Goal: Task Accomplishment & Management: Use online tool/utility

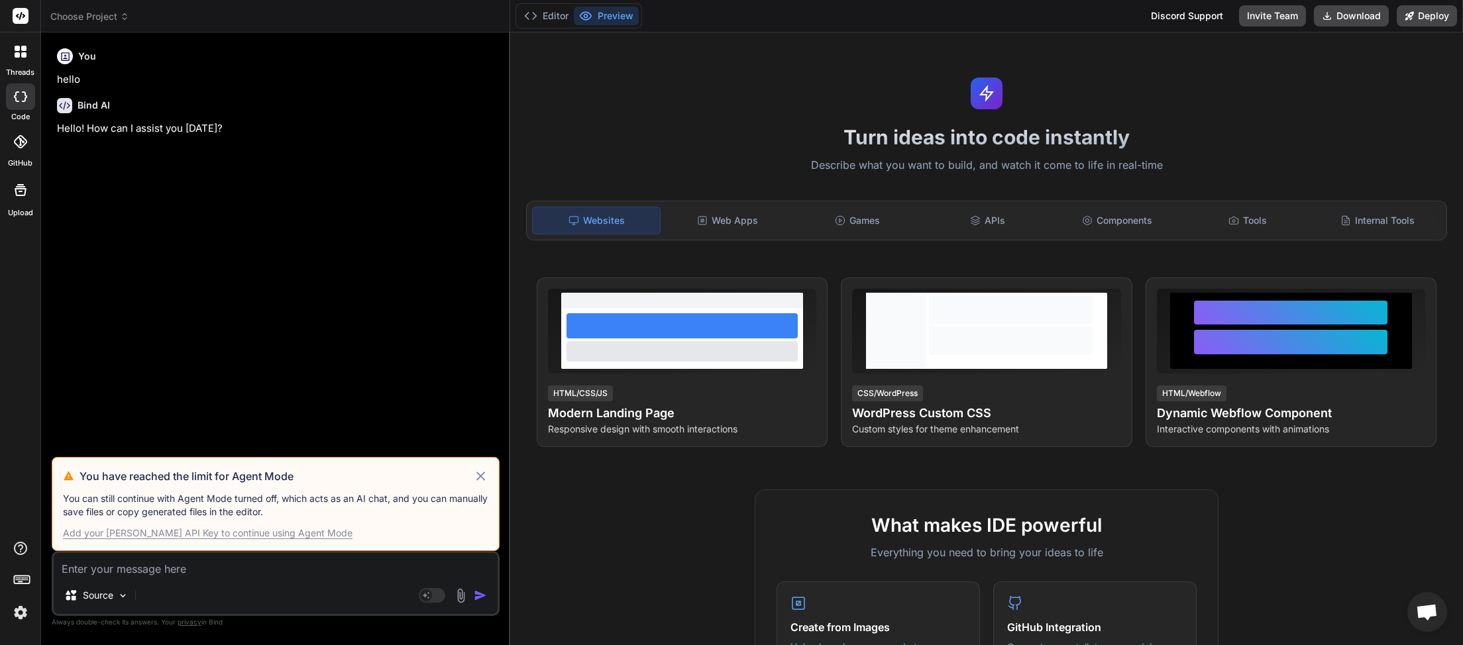
drag, startPoint x: 482, startPoint y: 472, endPoint x: 459, endPoint y: 429, distance: 49.5
click at [484, 472] on icon at bounding box center [480, 476] width 15 height 16
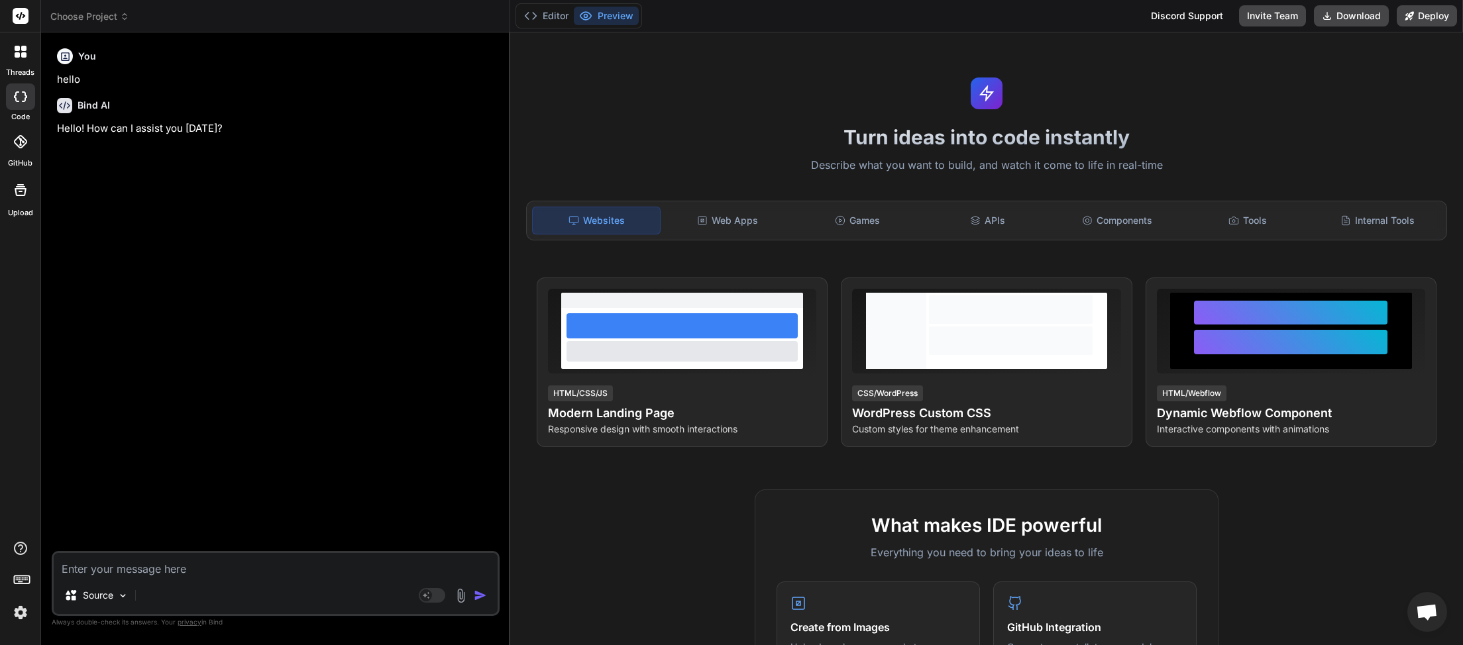
scroll to position [360, 0]
click at [129, 19] on icon at bounding box center [124, 16] width 9 height 9
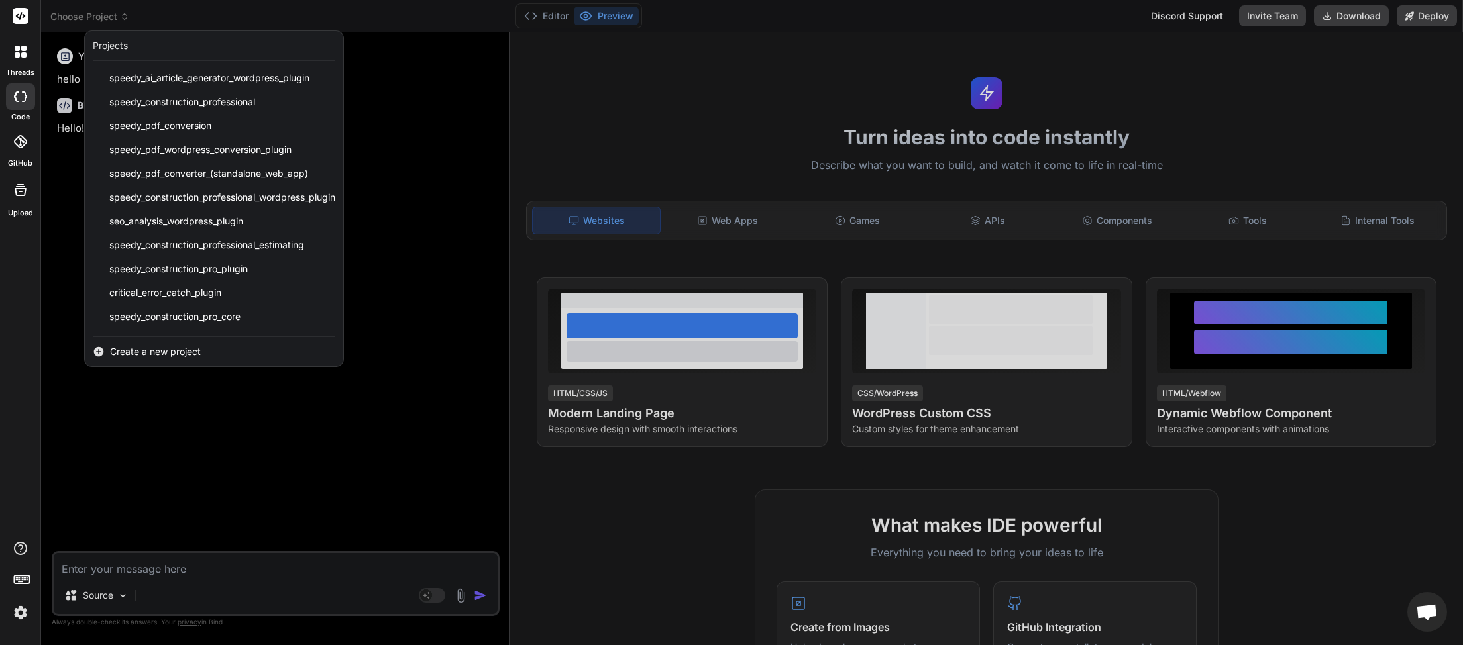
scroll to position [331, 0]
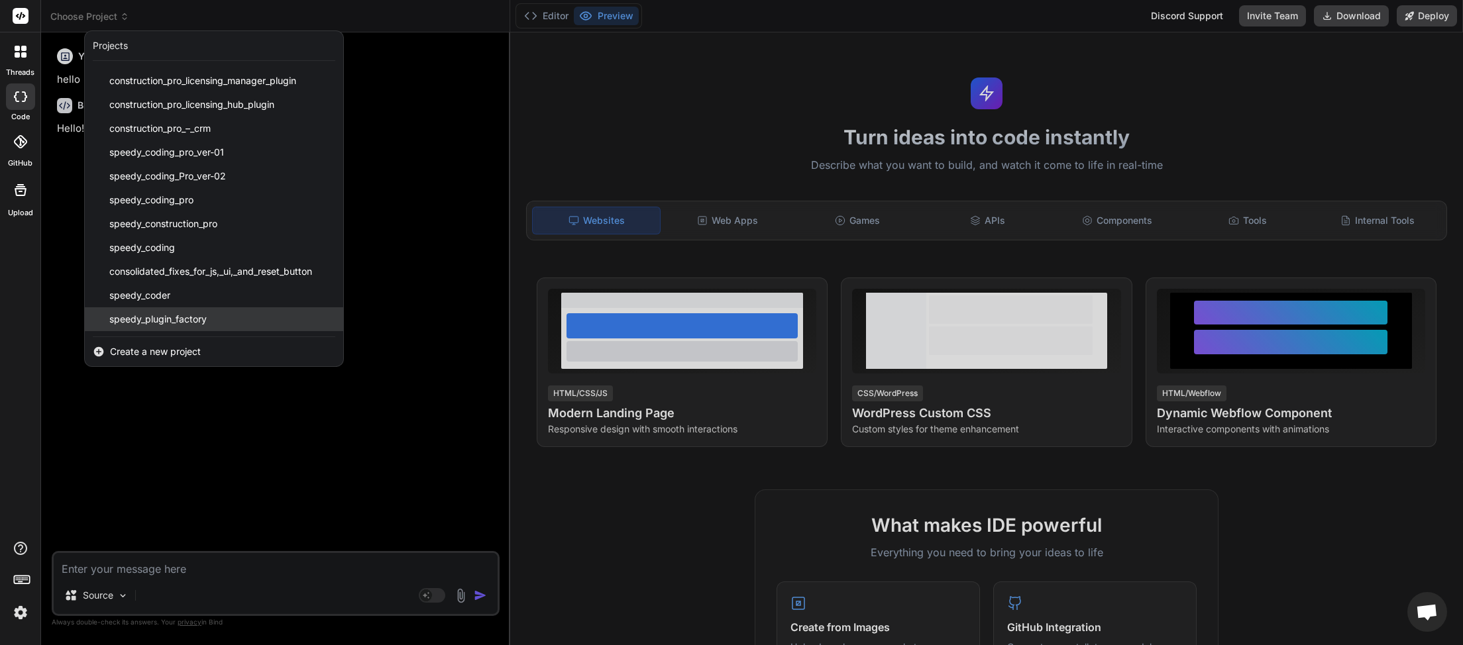
click at [242, 321] on div "speedy_plugin_factory" at bounding box center [214, 319] width 258 height 24
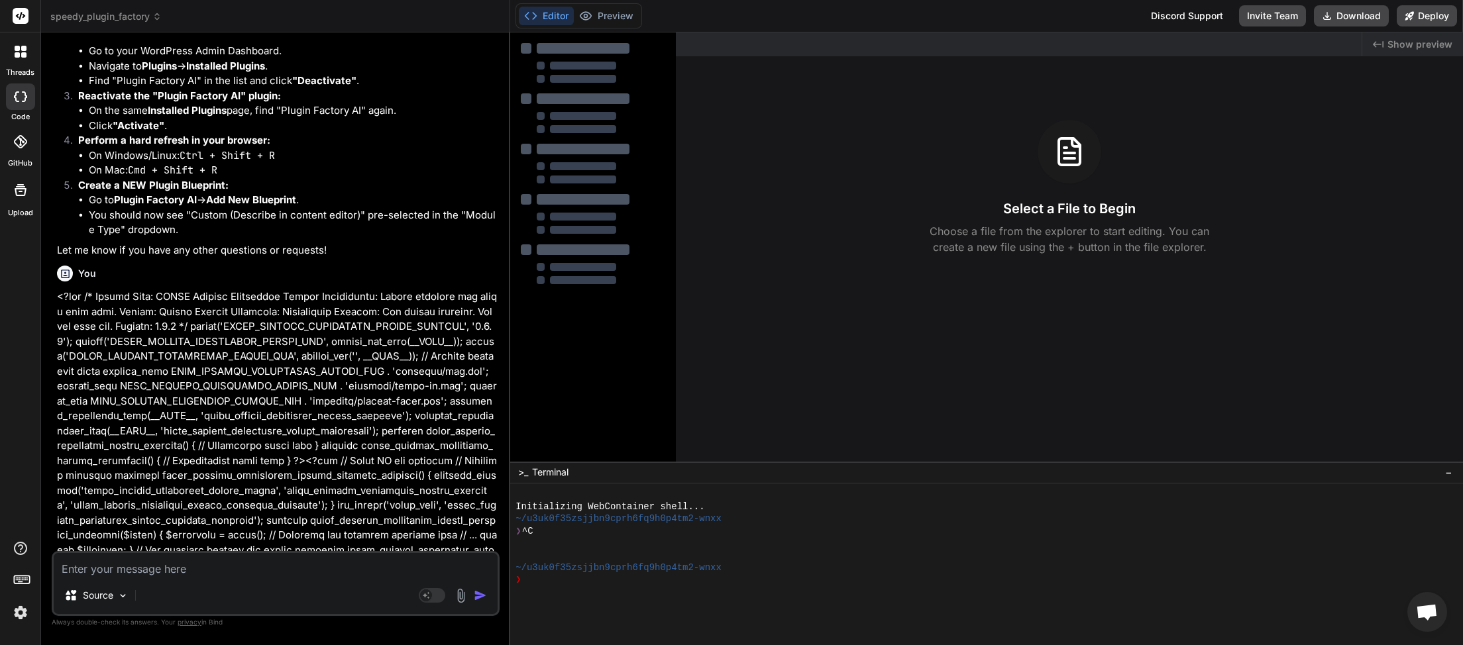
scroll to position [3554, 0]
type textarea "x"
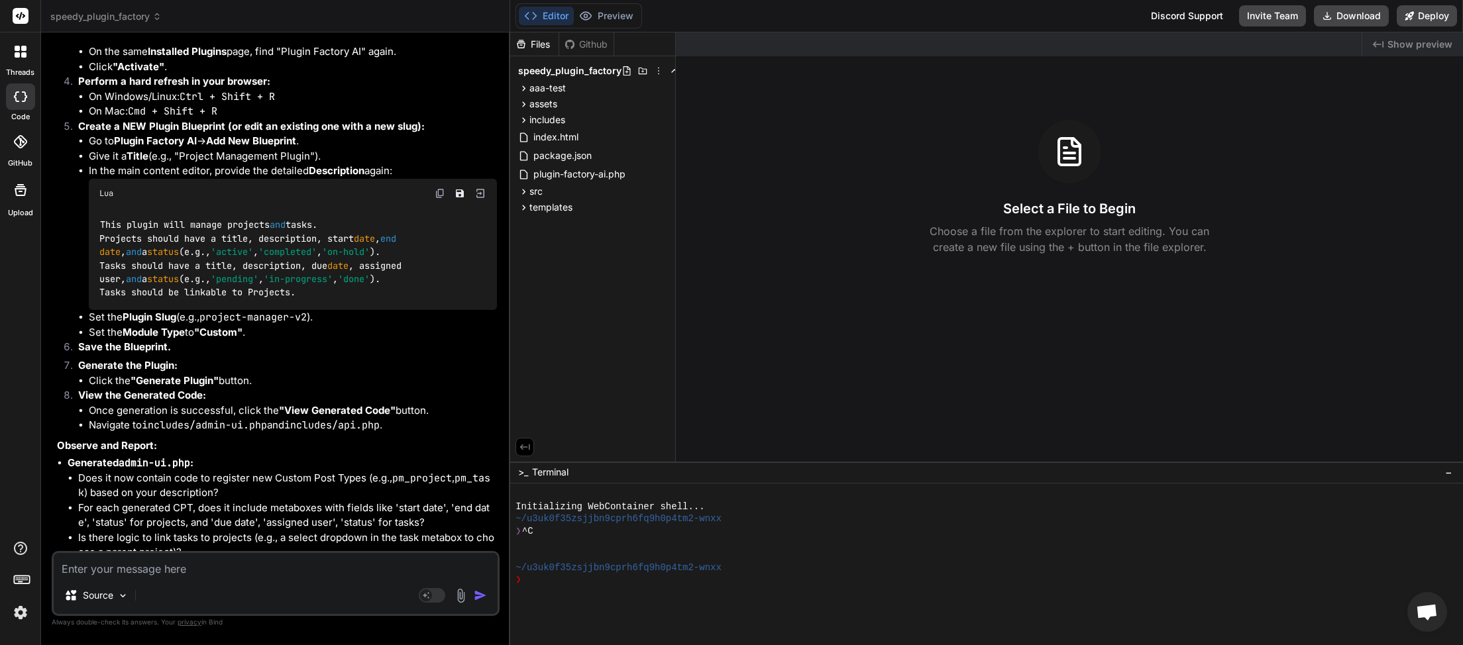
scroll to position [5977, 0]
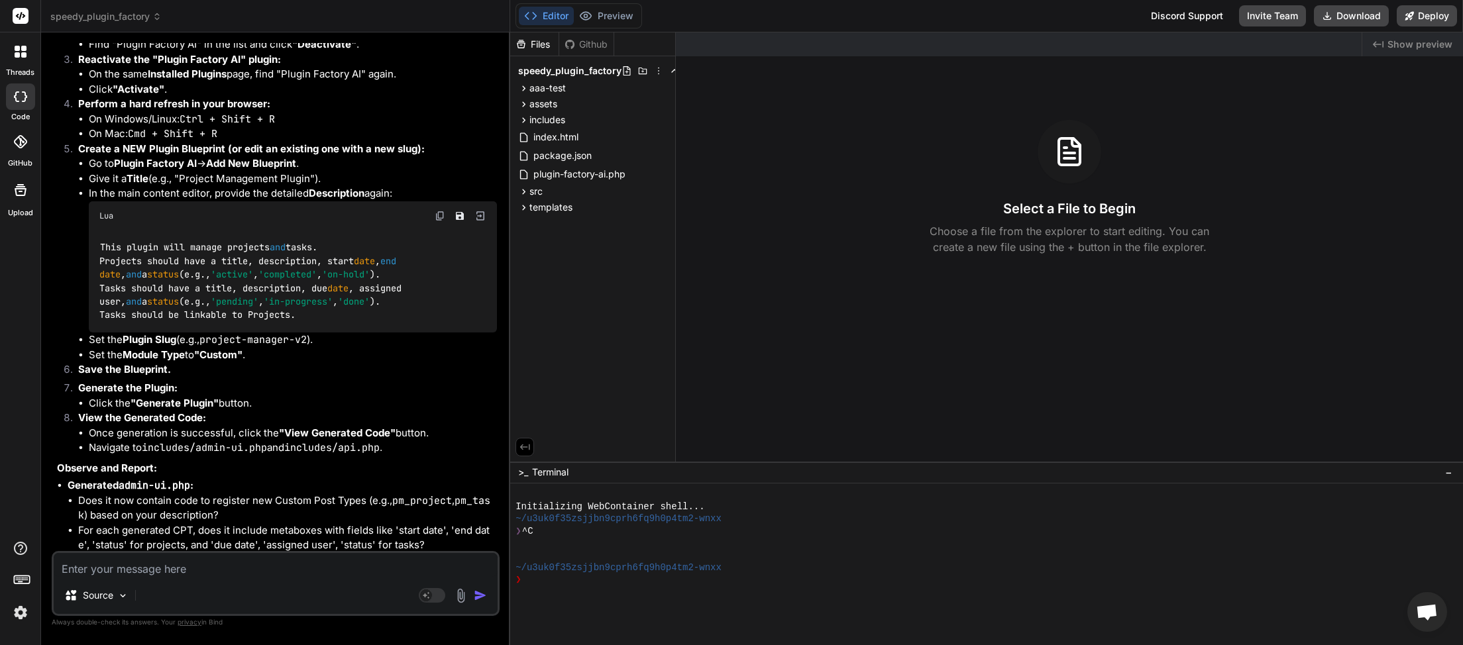
click at [439, 221] on img at bounding box center [440, 216] width 11 height 11
paste textarea "[[DATE] 19:52:18 UTC] Plugin Factory AI: Released process lock on shutdown. Loc…"
type textarea "[[DATE] 19:52:18 UTC] Plugin Factory AI: Released process lock on shutdown. Loc…"
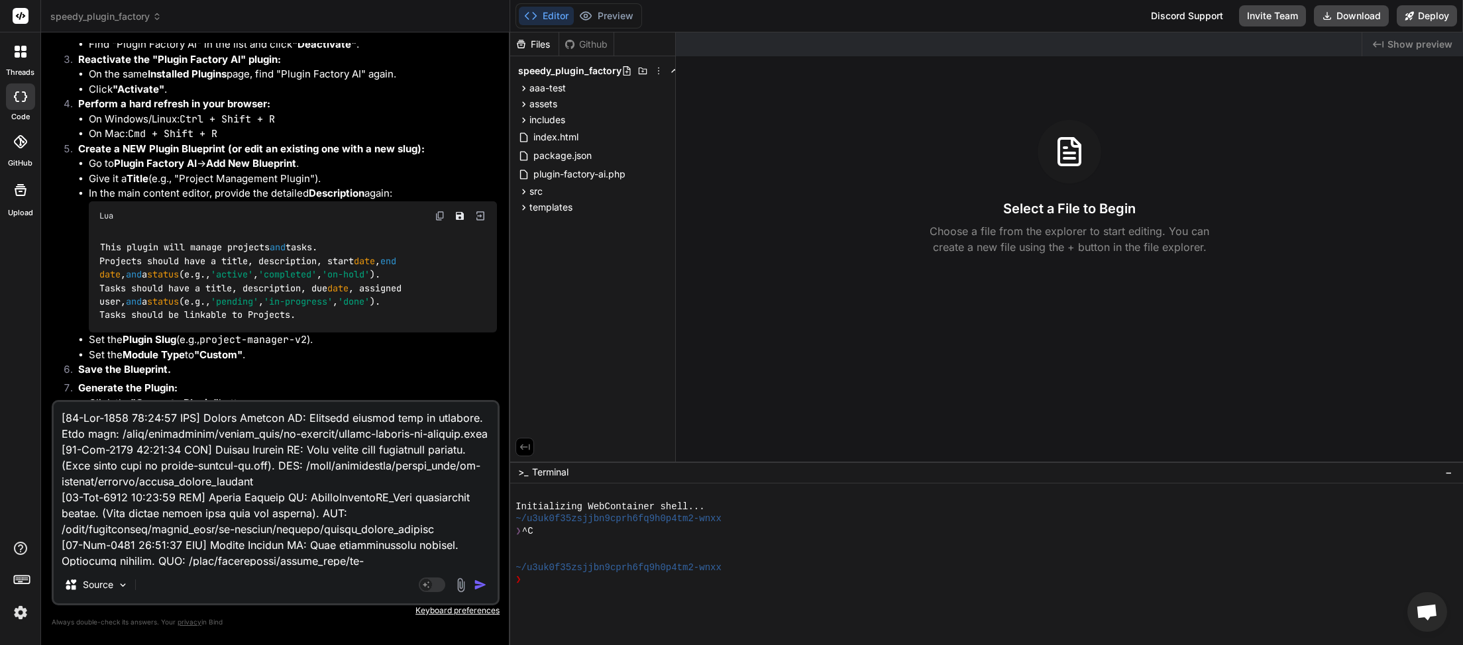
scroll to position [17748, 0]
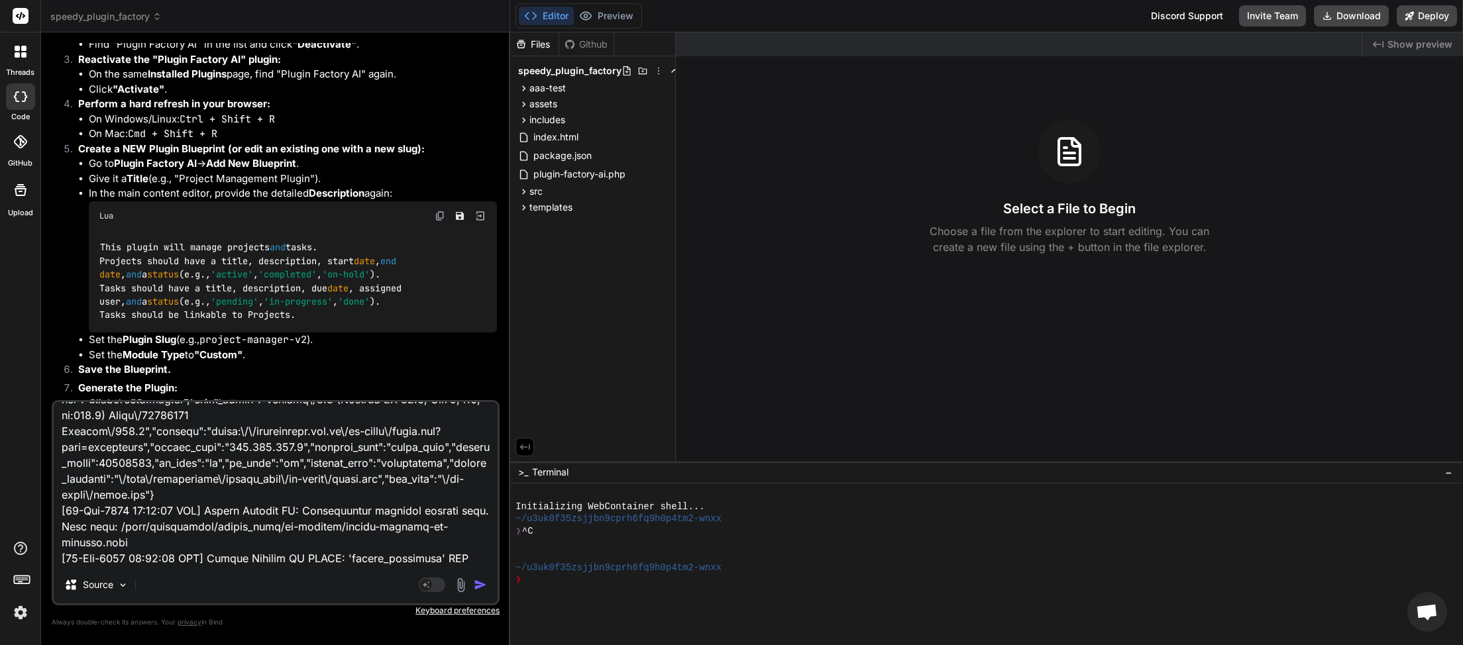
type textarea "x"
type textarea "[[DATE] 19:52:18 UTC] Plugin Factory AI: Released process lock on shutdown. Loc…"
type textarea "x"
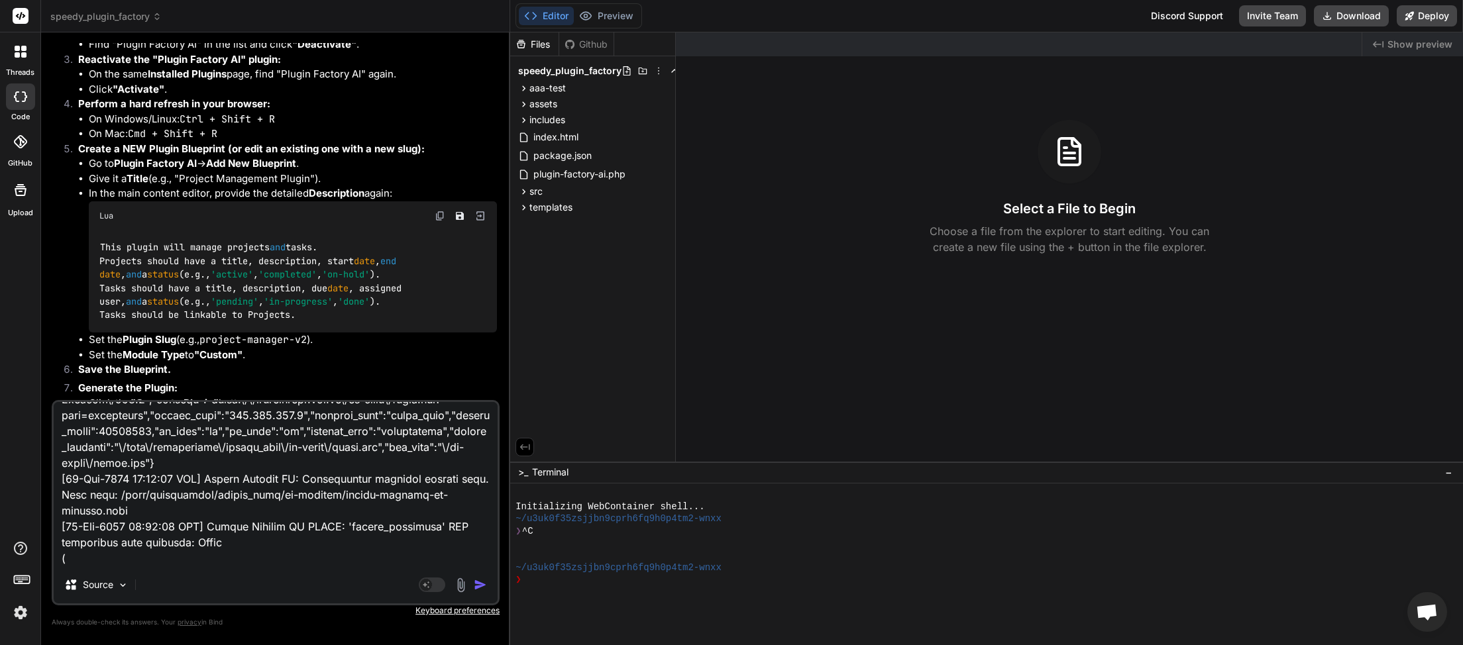
paste textarea "<?php /* * Plugin Name: aaaa new test * Description: This plugin will manage pr…"
type textarea "[[DATE] 19:52:18 UTC] Plugin Factory AI: Released process lock on shutdown. Loc…"
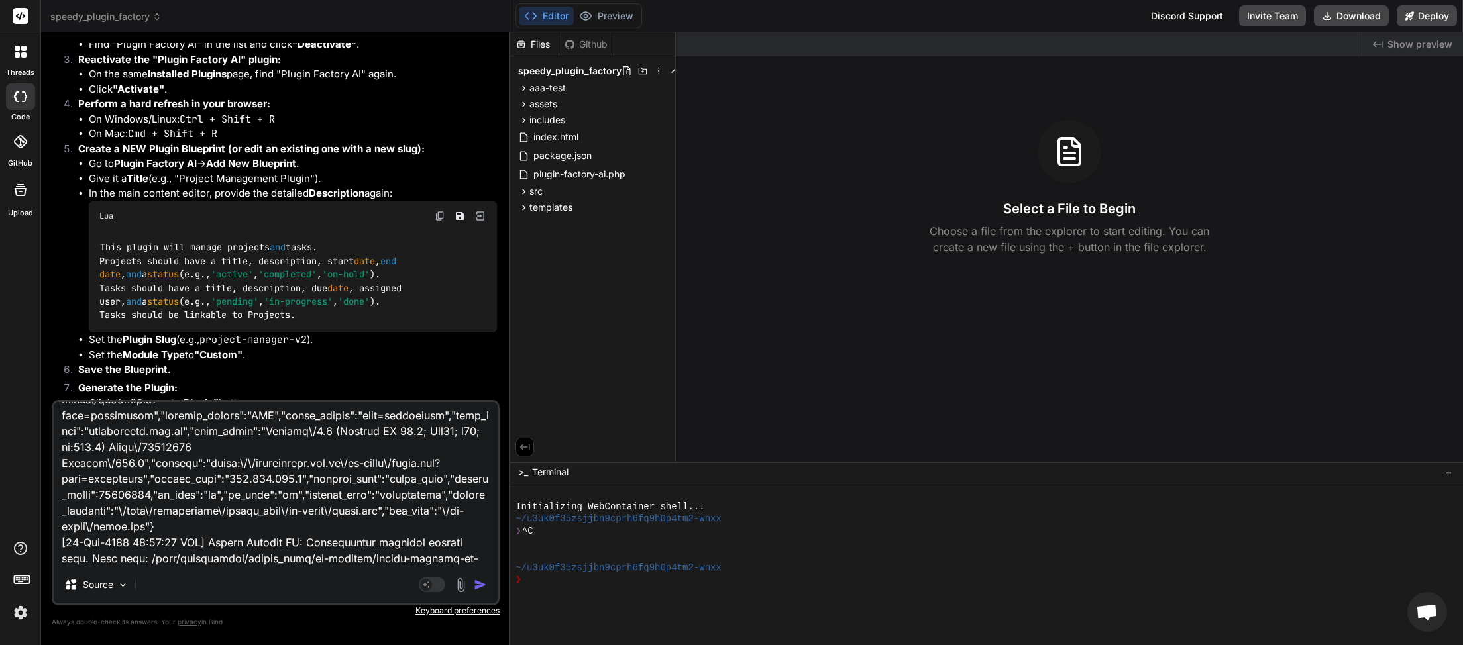
scroll to position [18272, 0]
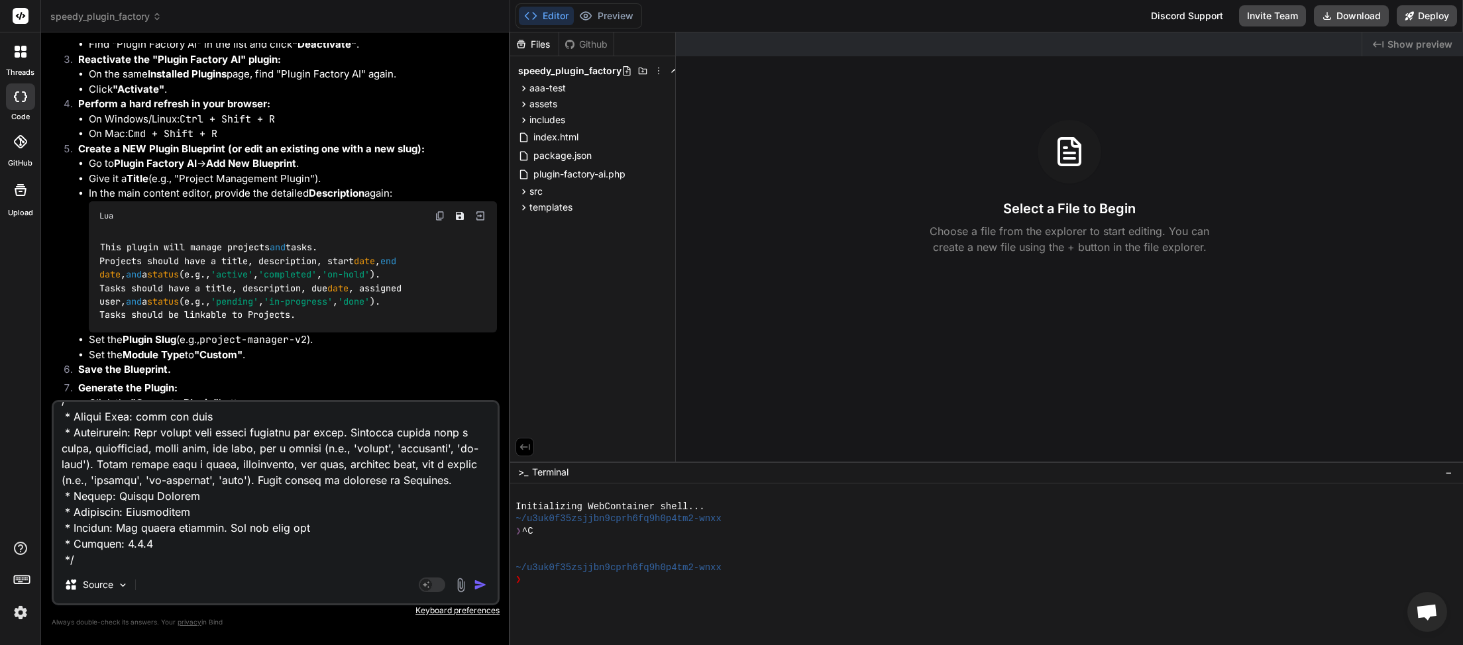
type textarea "x"
type textarea "[[DATE] 19:52:18 UTC] Plugin Factory AI: Released process lock on shutdown. Loc…"
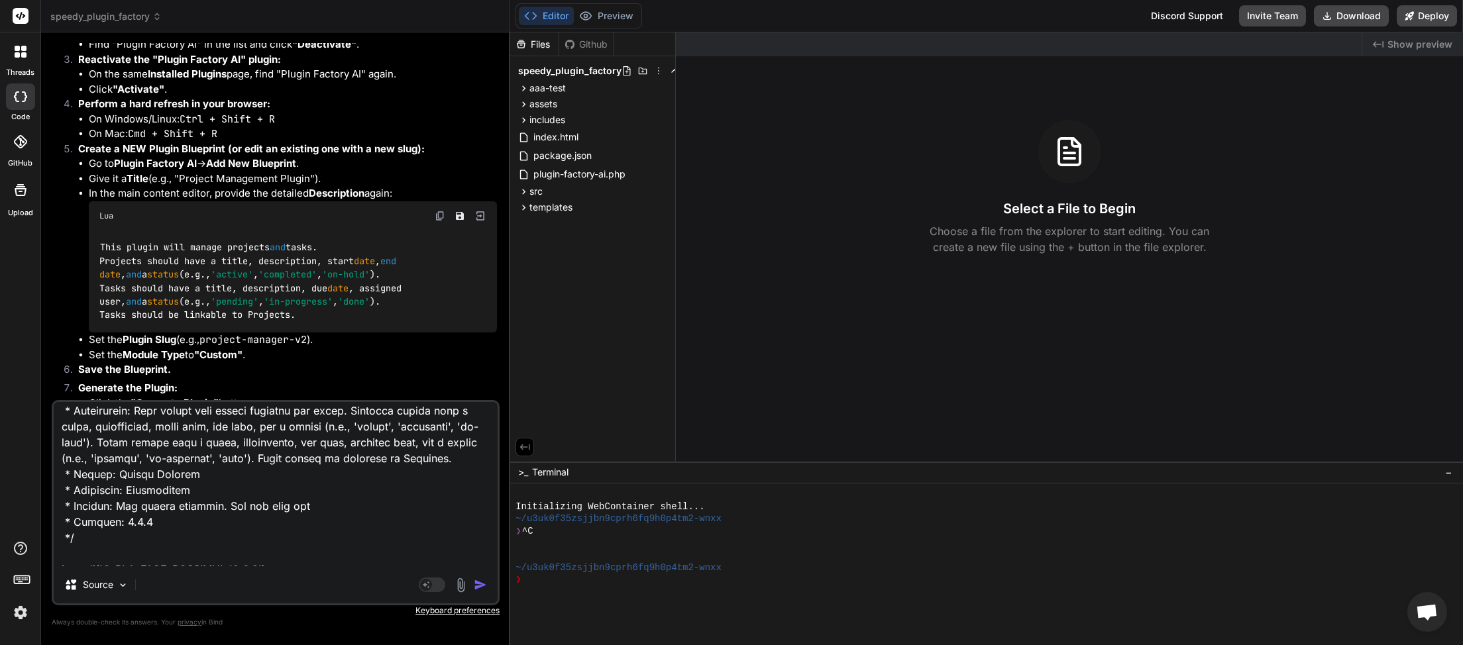
type textarea "x"
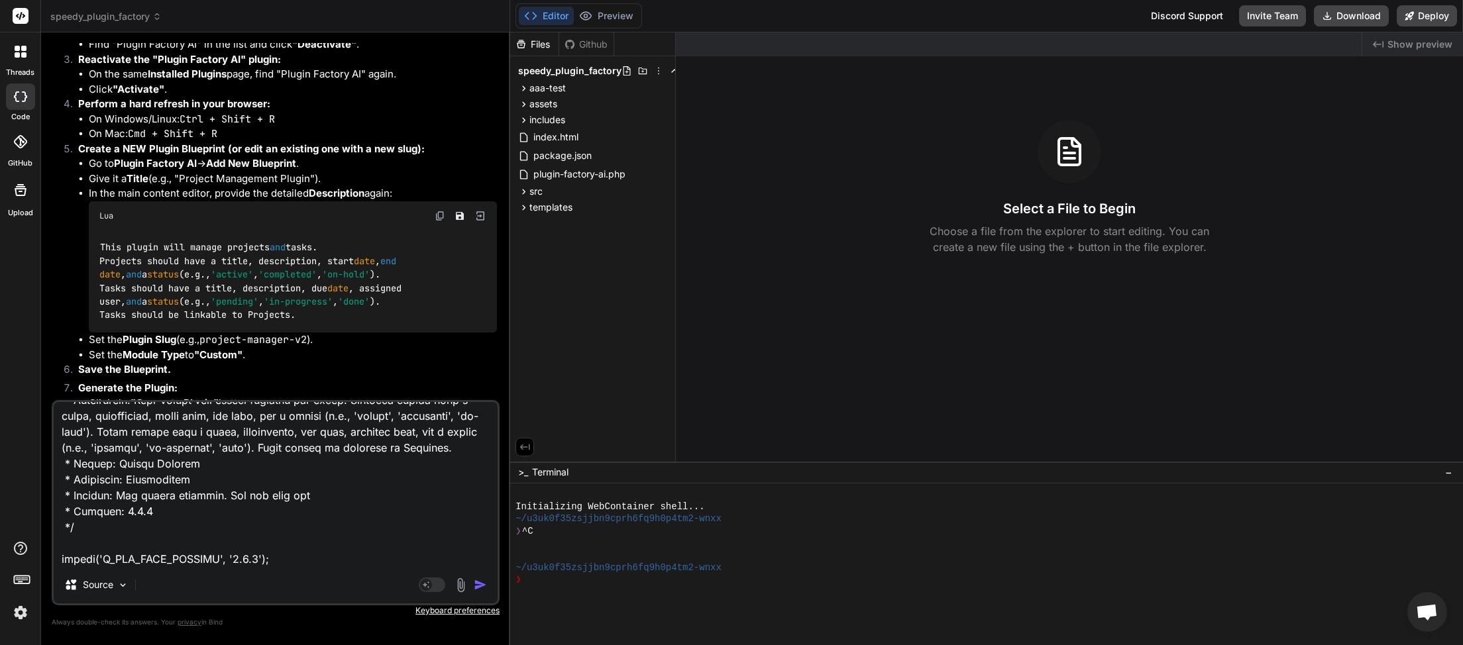
paste textarea "<?php // Admin UI functions // Example: Admin menu page and settings function a…"
type textarea "[[DATE] 19:52:18 UTC] Plugin Factory AI: Released process lock on shutdown. Loc…"
type textarea "x"
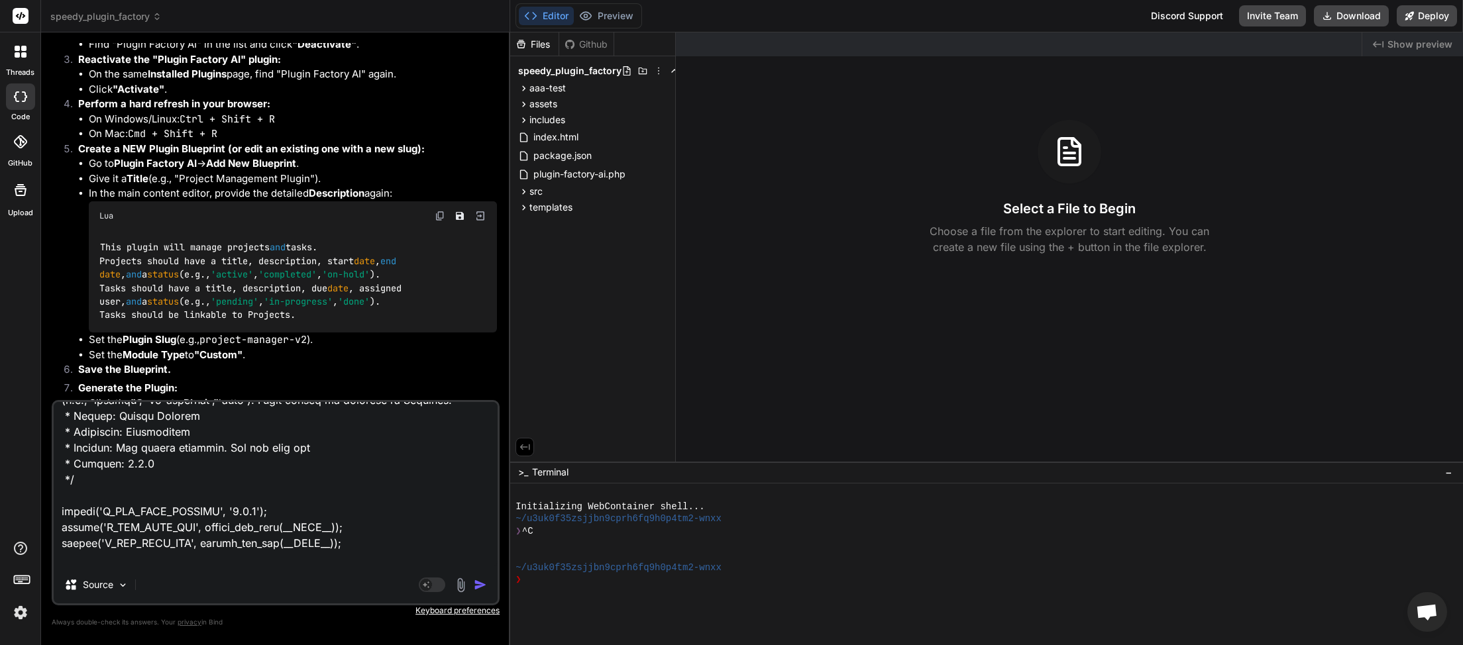
scroll to position [19735, 0]
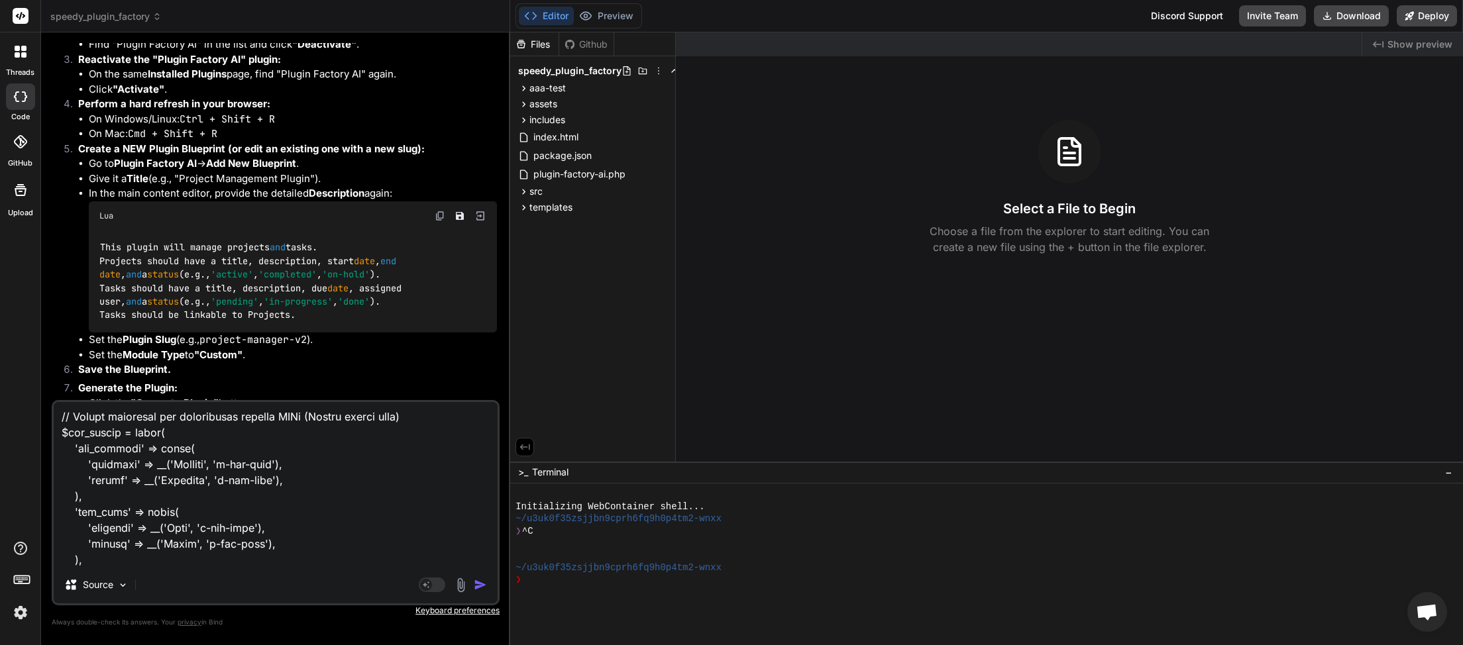
type textarea "[[DATE] 19:52:18 UTC] Plugin Factory AI: Released process lock on shutdown. Loc…"
click at [486, 591] on img "button" at bounding box center [480, 584] width 13 height 13
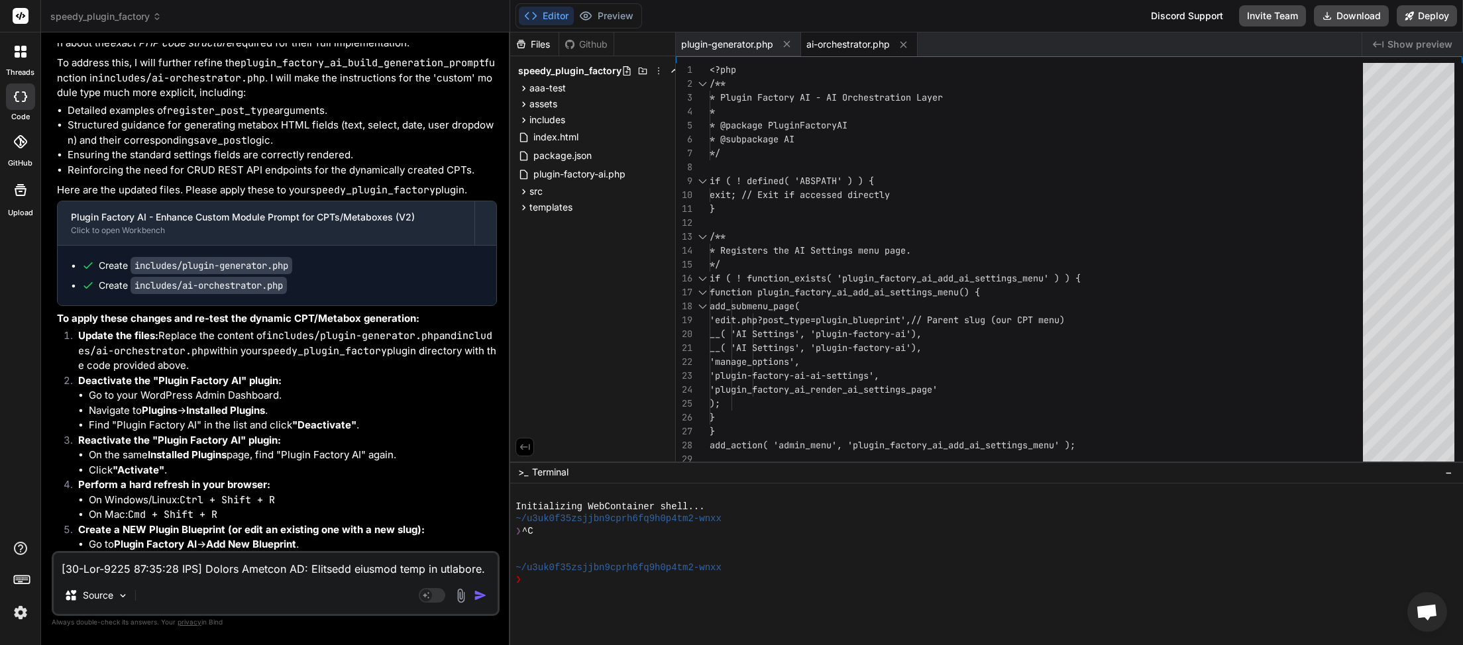
scroll to position [373, 0]
click at [1351, 22] on button "Download" at bounding box center [1351, 15] width 75 height 21
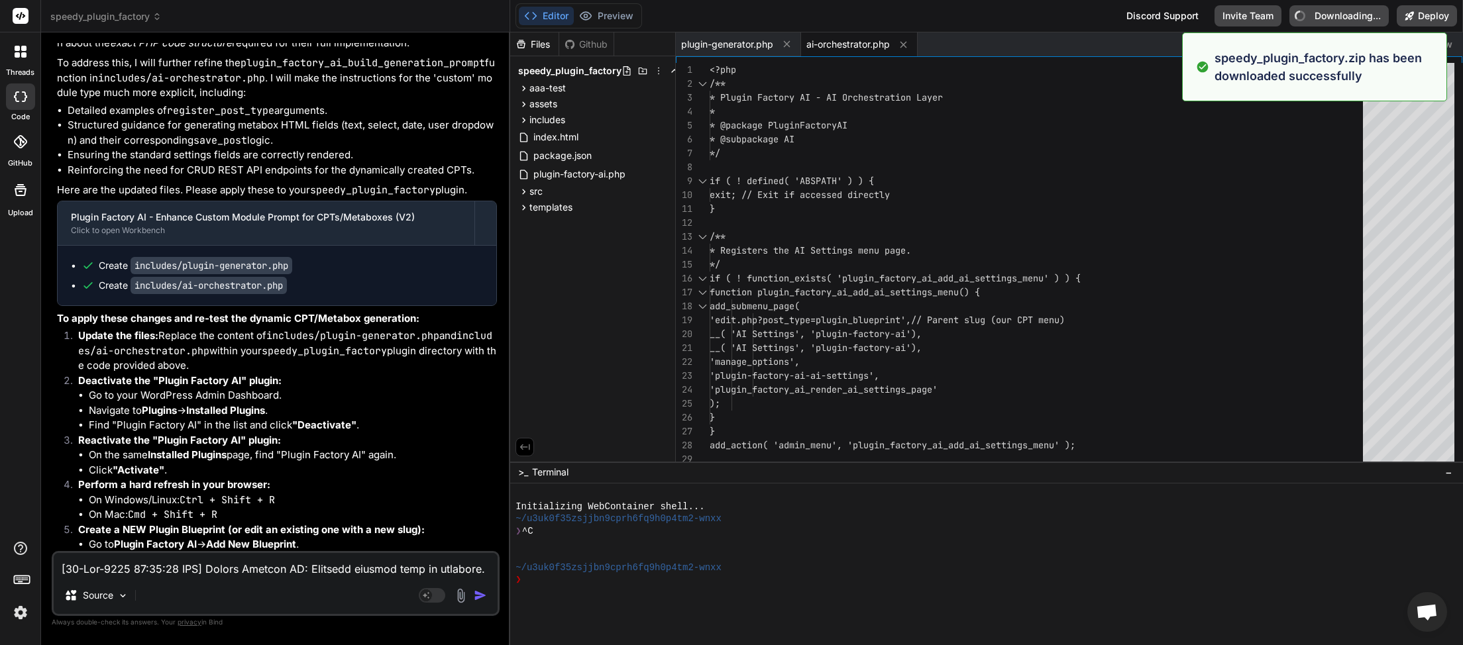
type textarea "x"
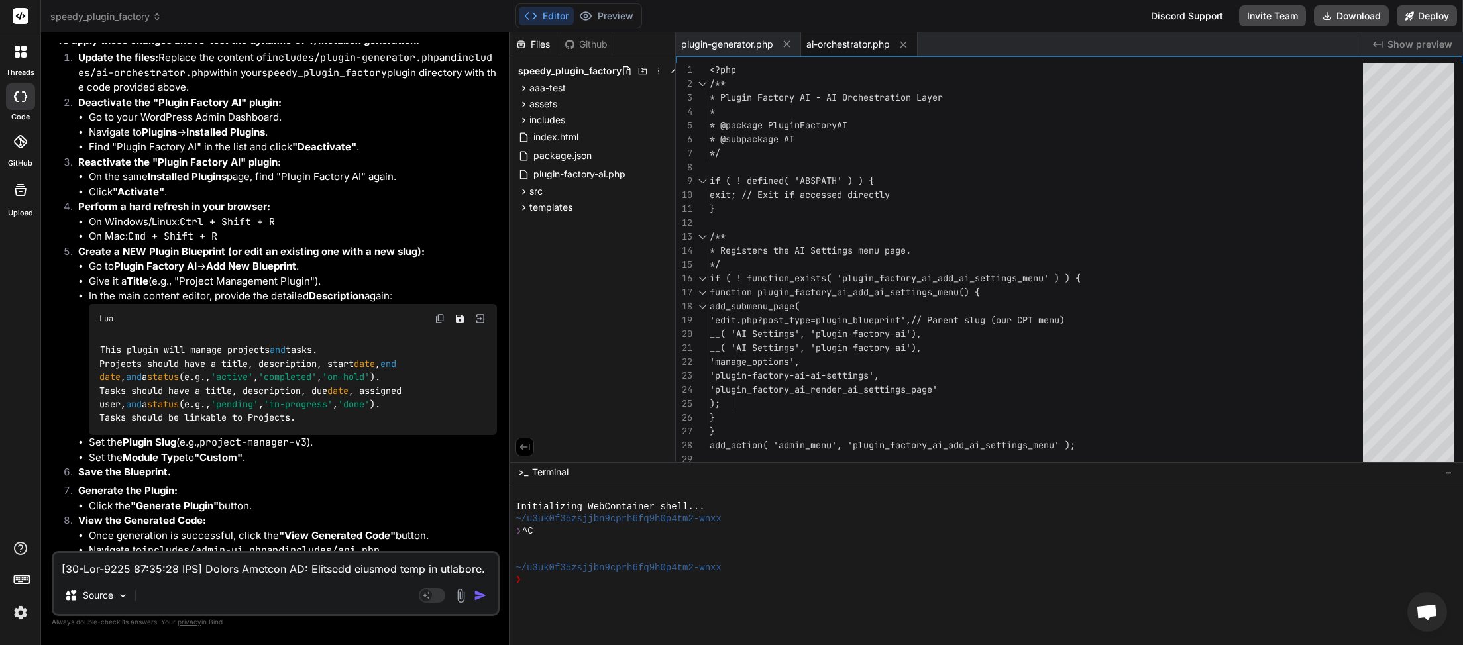
scroll to position [17777, 0]
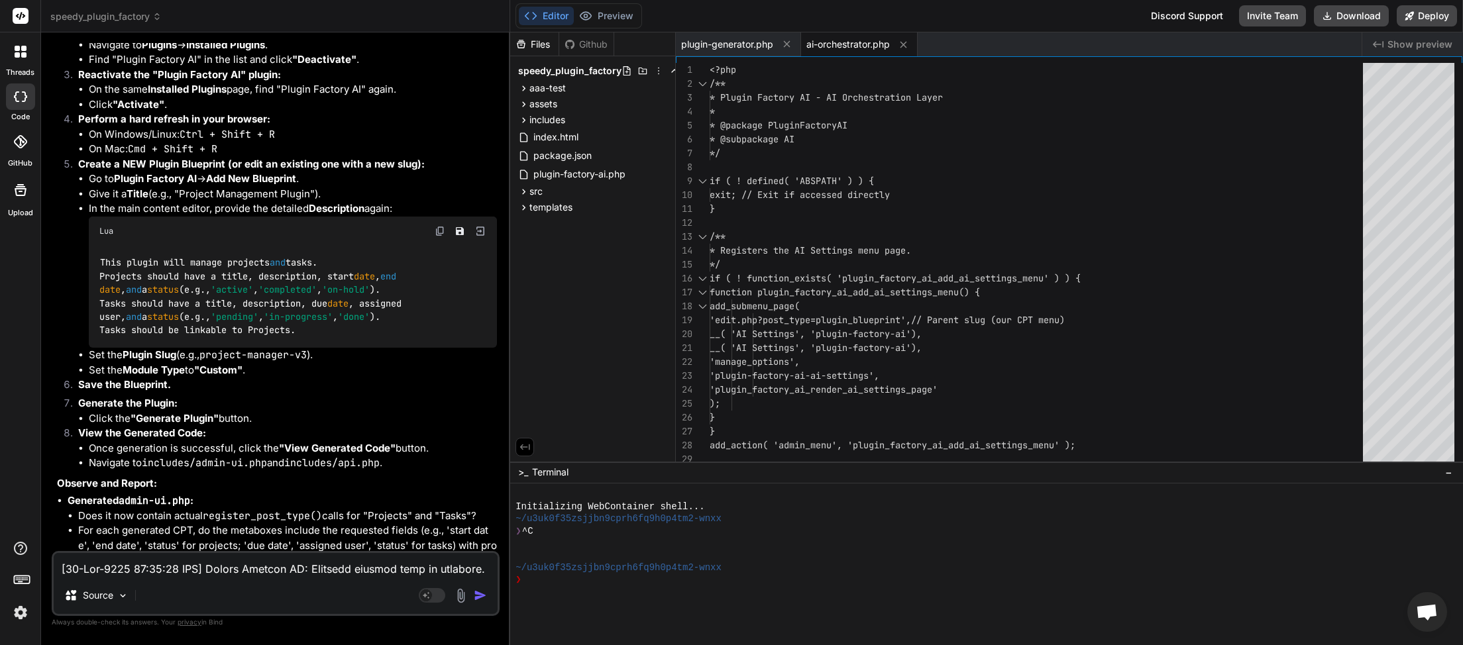
paste textarea "20:11:23 UTC] Plugin Factory AI: Main plugin file processing started. (Very fir…"
type textarea "[[DATE] 20:11:23 UTC] Plugin Factory AI: Main plugin file processing started. (…"
type textarea "x"
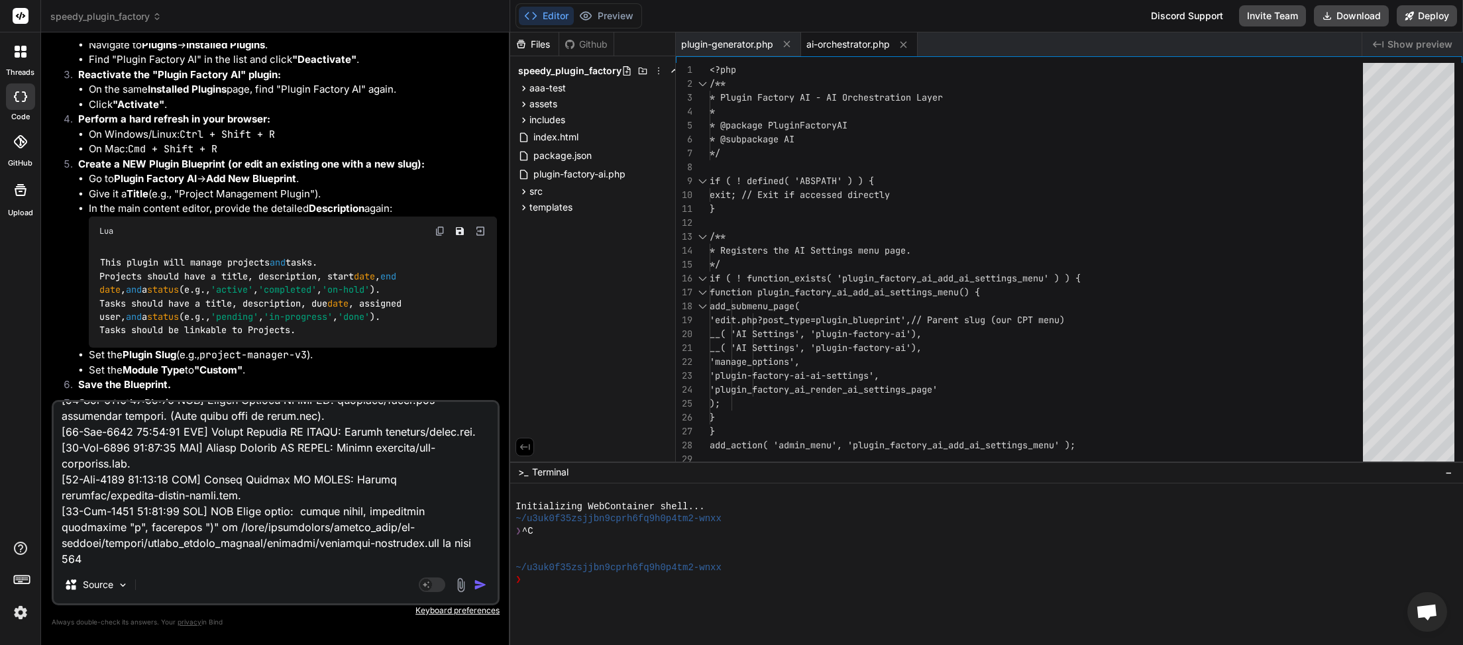
type textarea "[[DATE] 20:11:23 UTC] Plugin Factory AI: Main plugin file processing started. (…"
click at [479, 589] on img "button" at bounding box center [480, 584] width 13 height 13
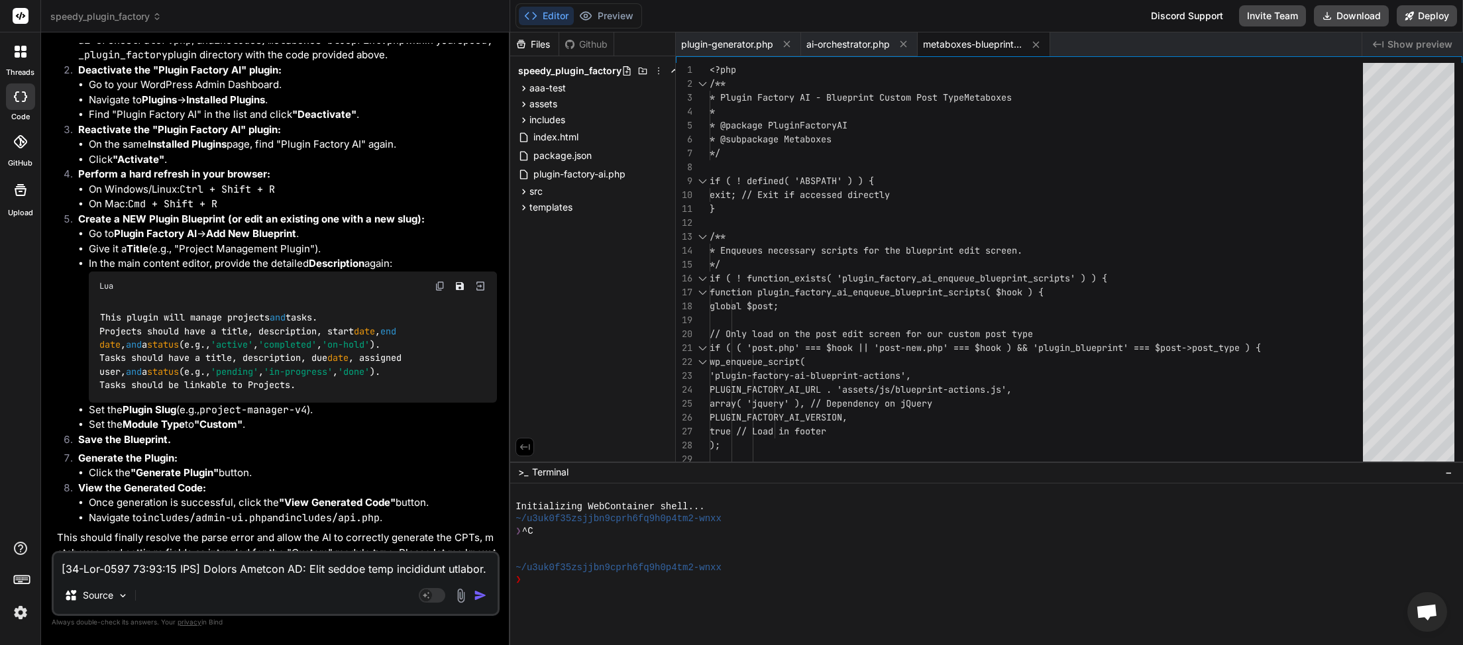
scroll to position [19161, 0]
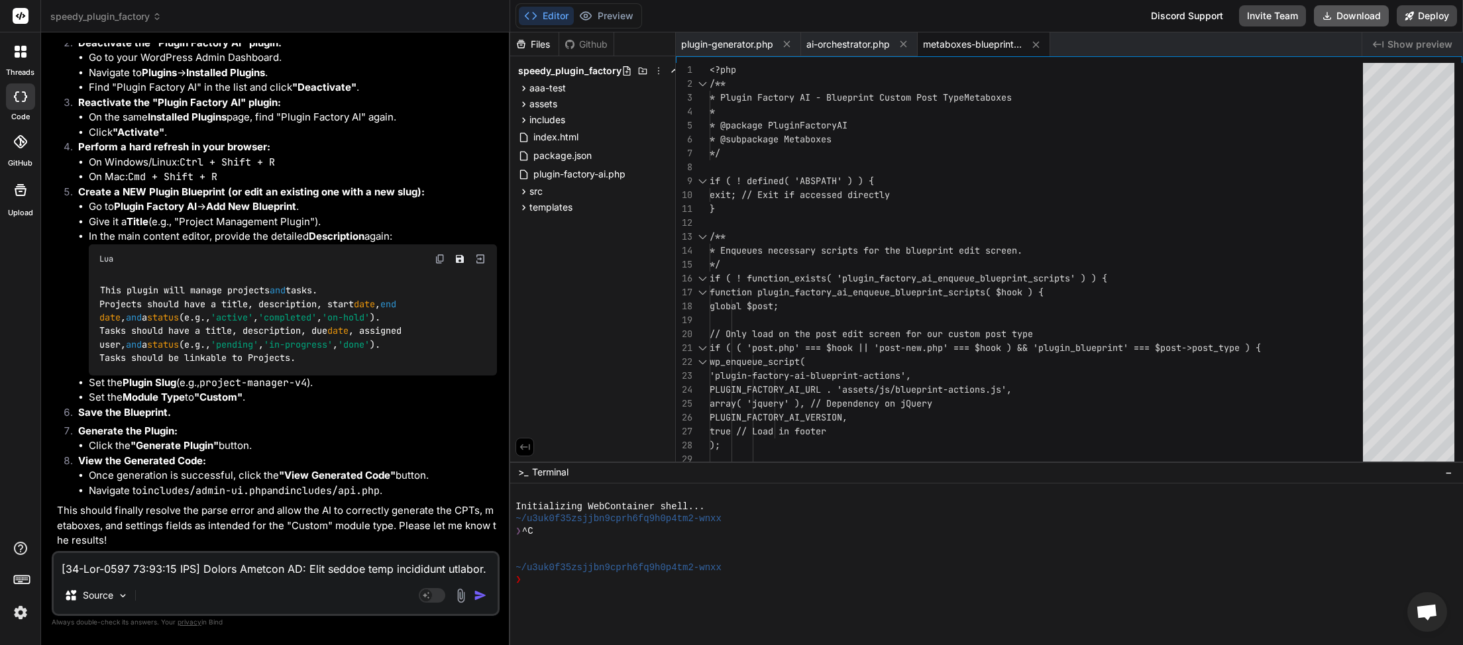
click at [1347, 19] on button "Download" at bounding box center [1351, 15] width 75 height 21
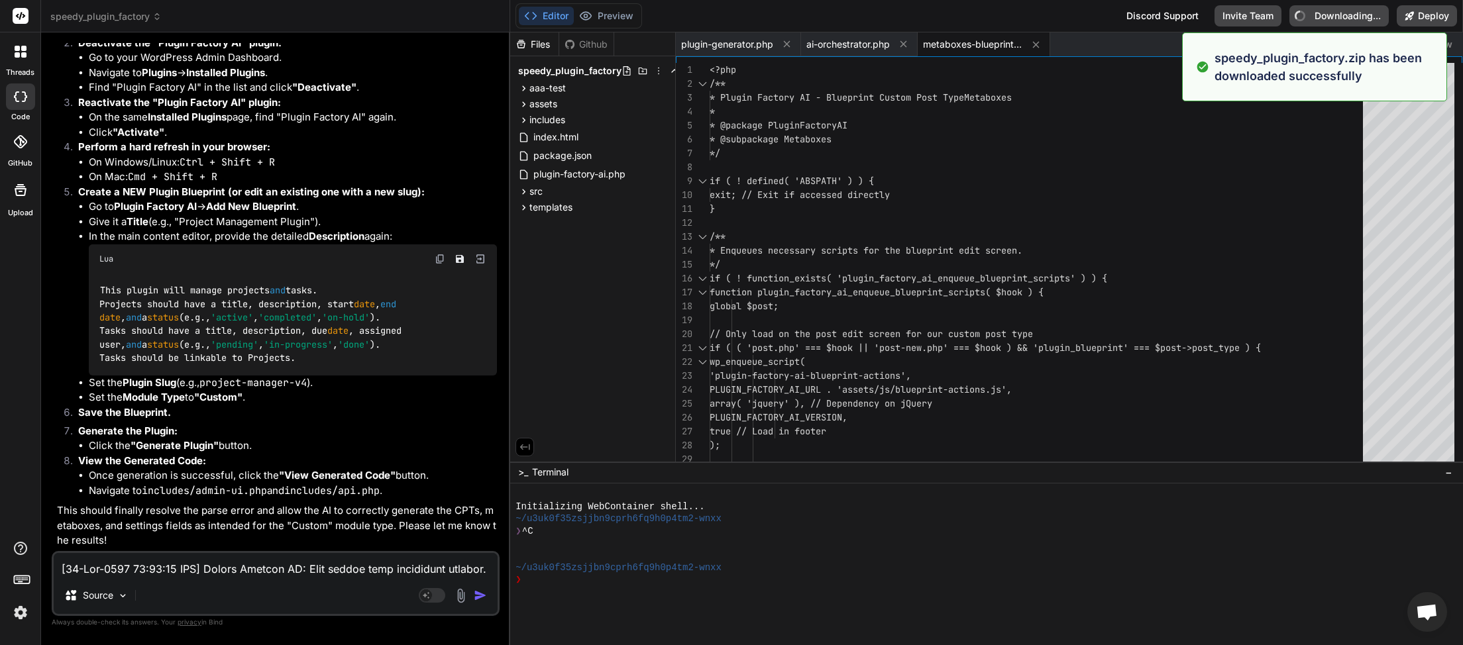
type textarea "x"
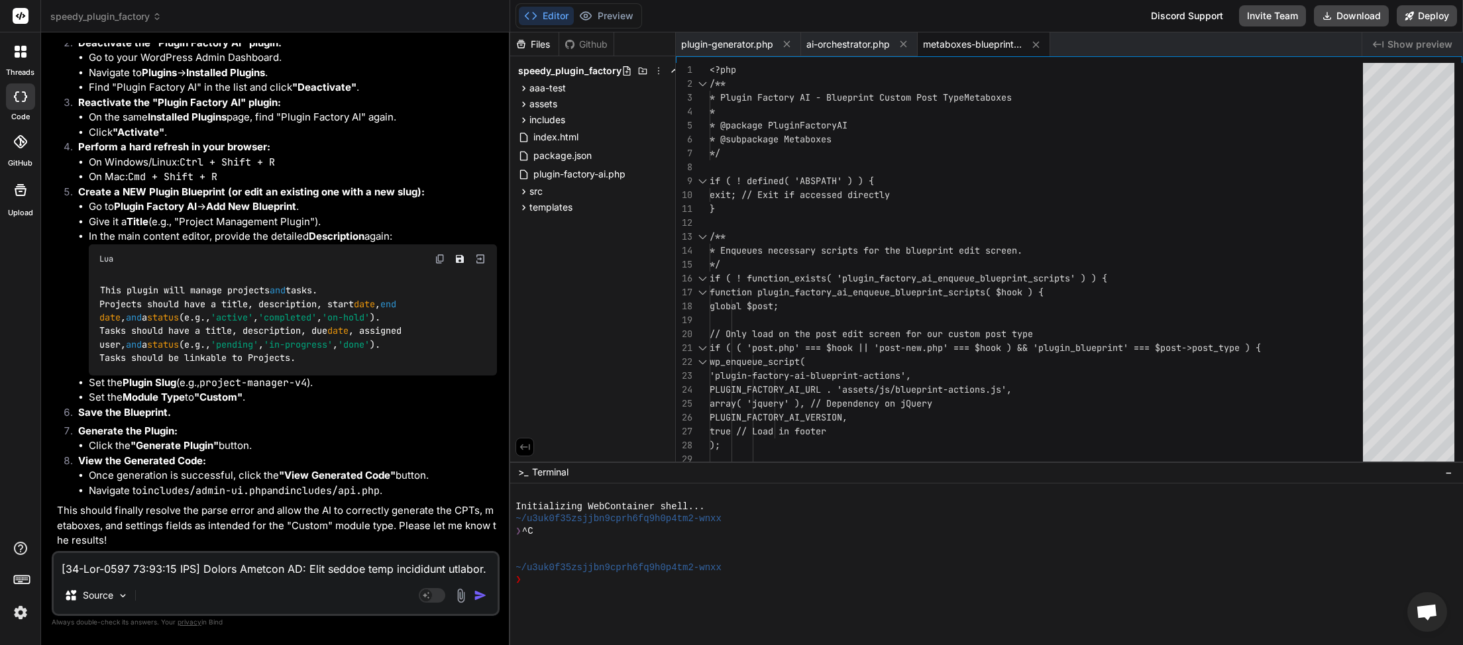
paste textarea "5:38 UTC] Plugin Factory AI: Main plugin file processing started. (Very first l…"
type textarea "[[DATE] 20:15:38 UTC] Plugin Factory AI: Main plugin file processing started. (…"
type textarea "x"
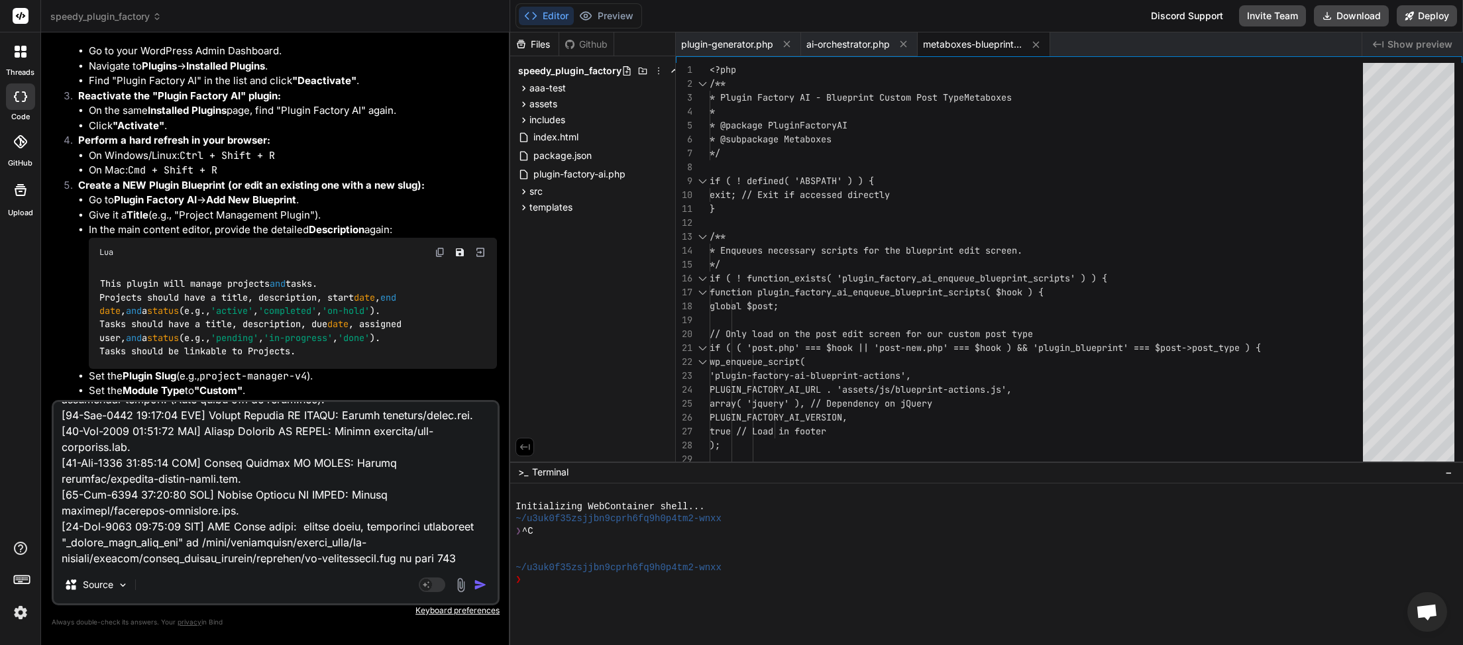
type textarea "[[DATE] 20:15:38 UTC] Plugin Factory AI: Main plugin file processing started. (…"
click at [482, 590] on img "button" at bounding box center [480, 584] width 13 height 13
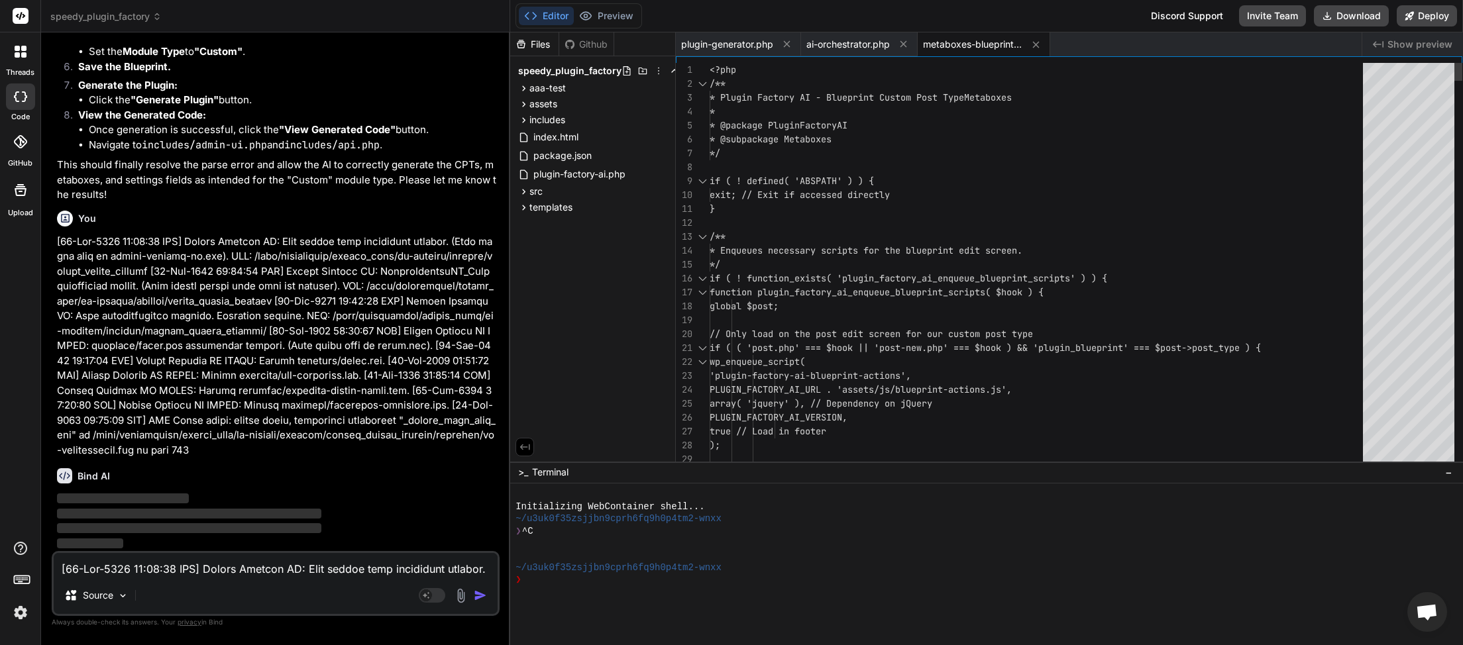
scroll to position [19507, 0]
click at [276, 567] on textarea at bounding box center [276, 565] width 444 height 24
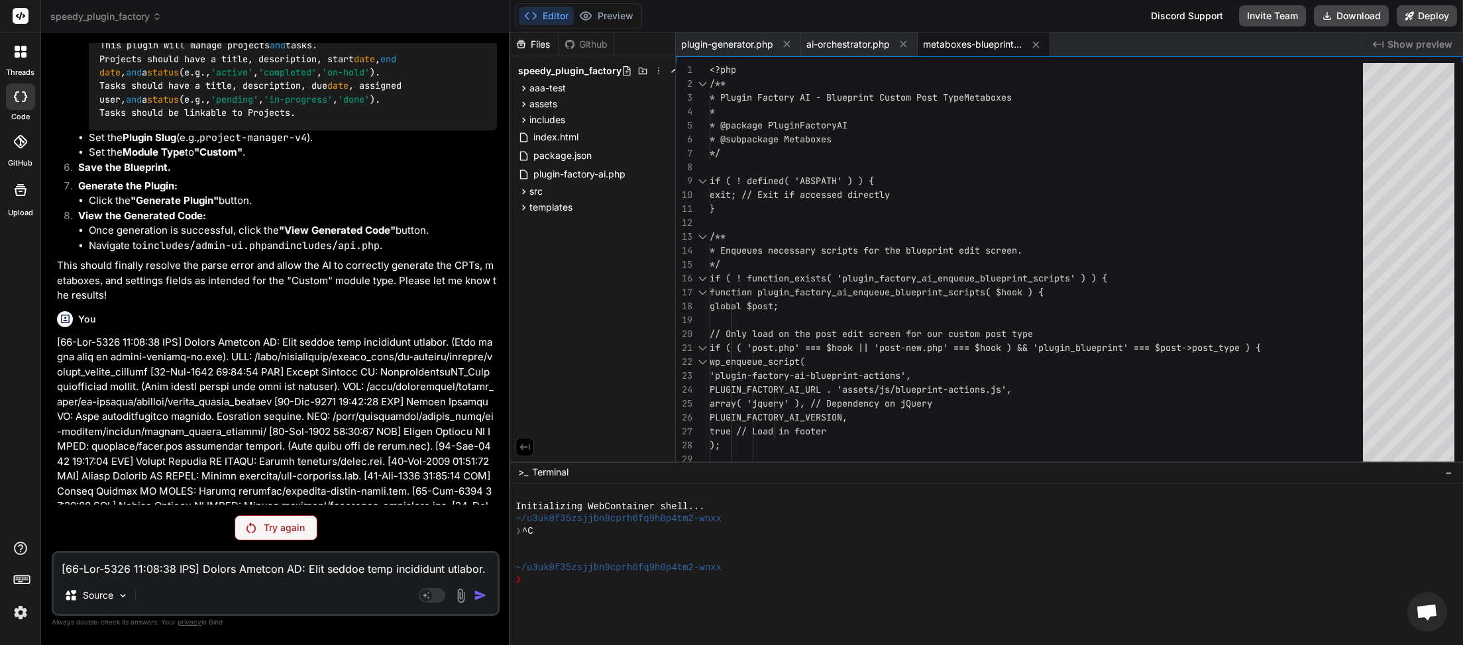
scroll to position [19460, 0]
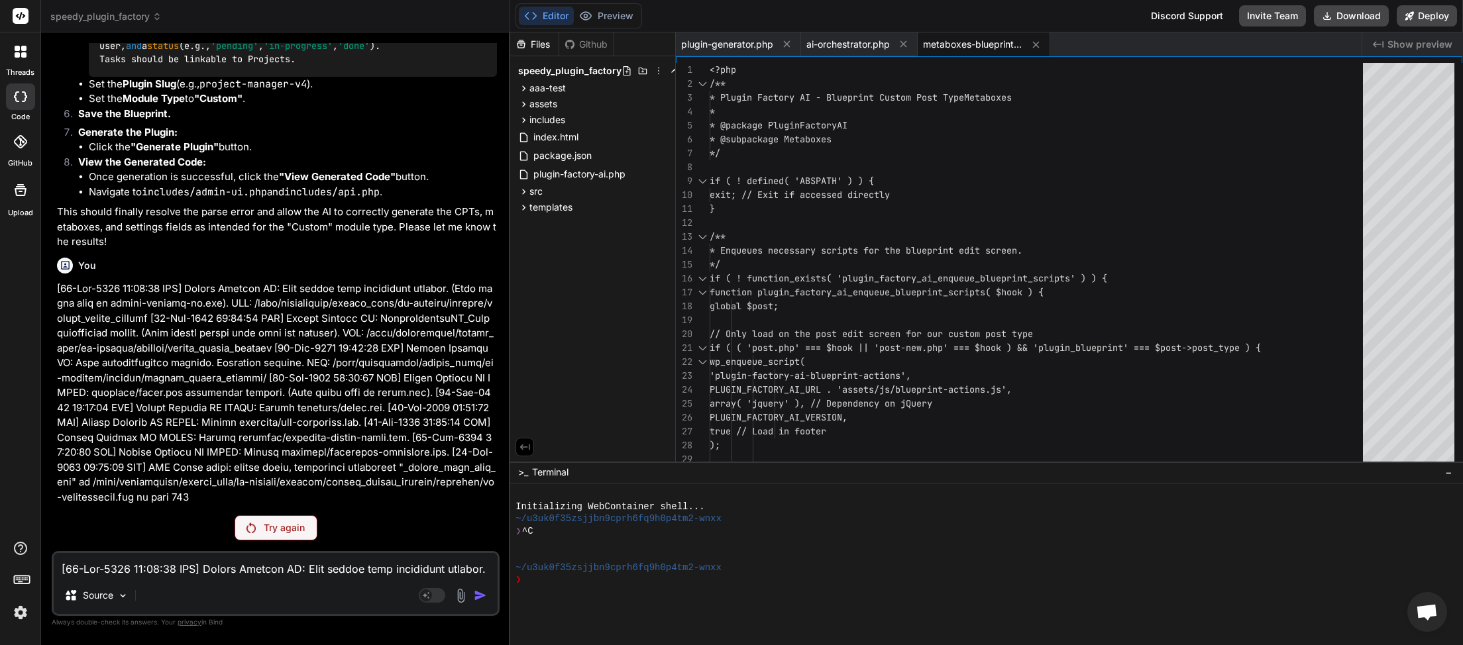
click at [284, 535] on p "Try again" at bounding box center [284, 527] width 41 height 13
click at [1345, 14] on button "Download" at bounding box center [1351, 15] width 75 height 21
type textarea "x"
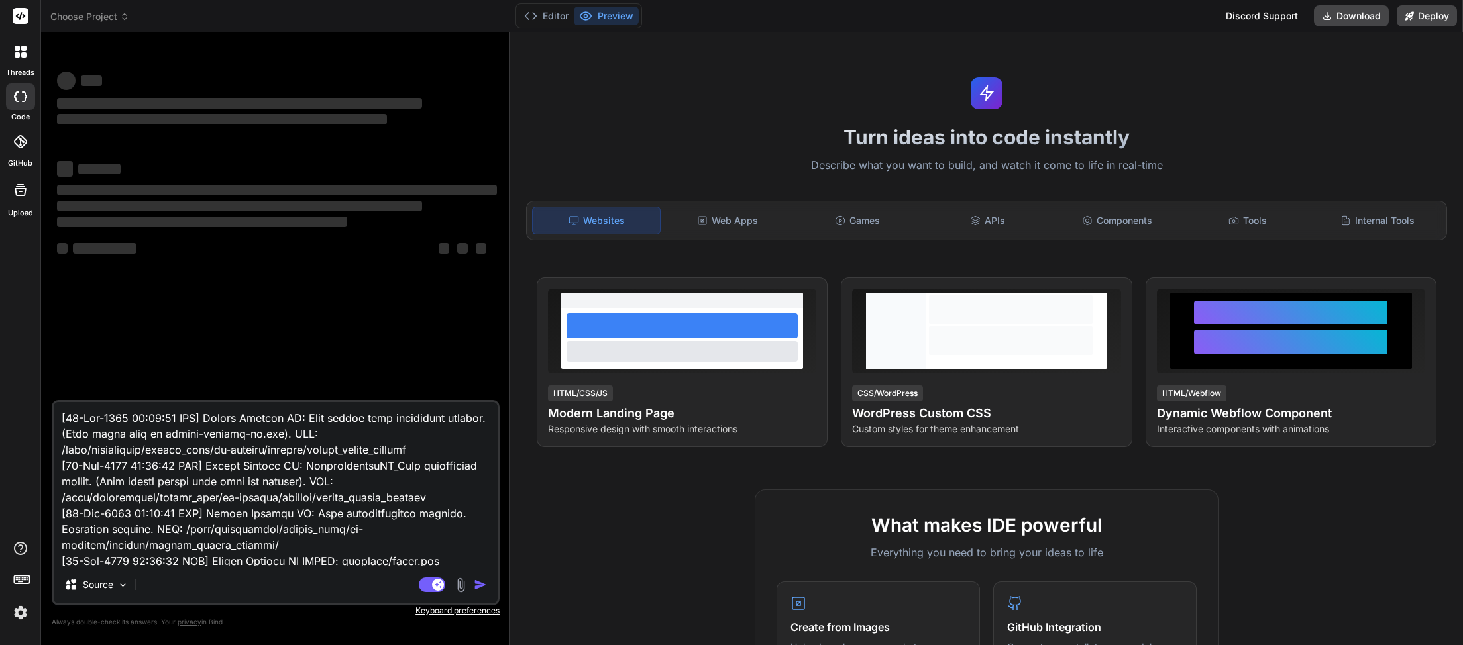
drag, startPoint x: 321, startPoint y: 554, endPoint x: 0, endPoint y: 339, distance: 386.8
click at [54, 402] on textarea at bounding box center [276, 484] width 444 height 164
type textarea "x"
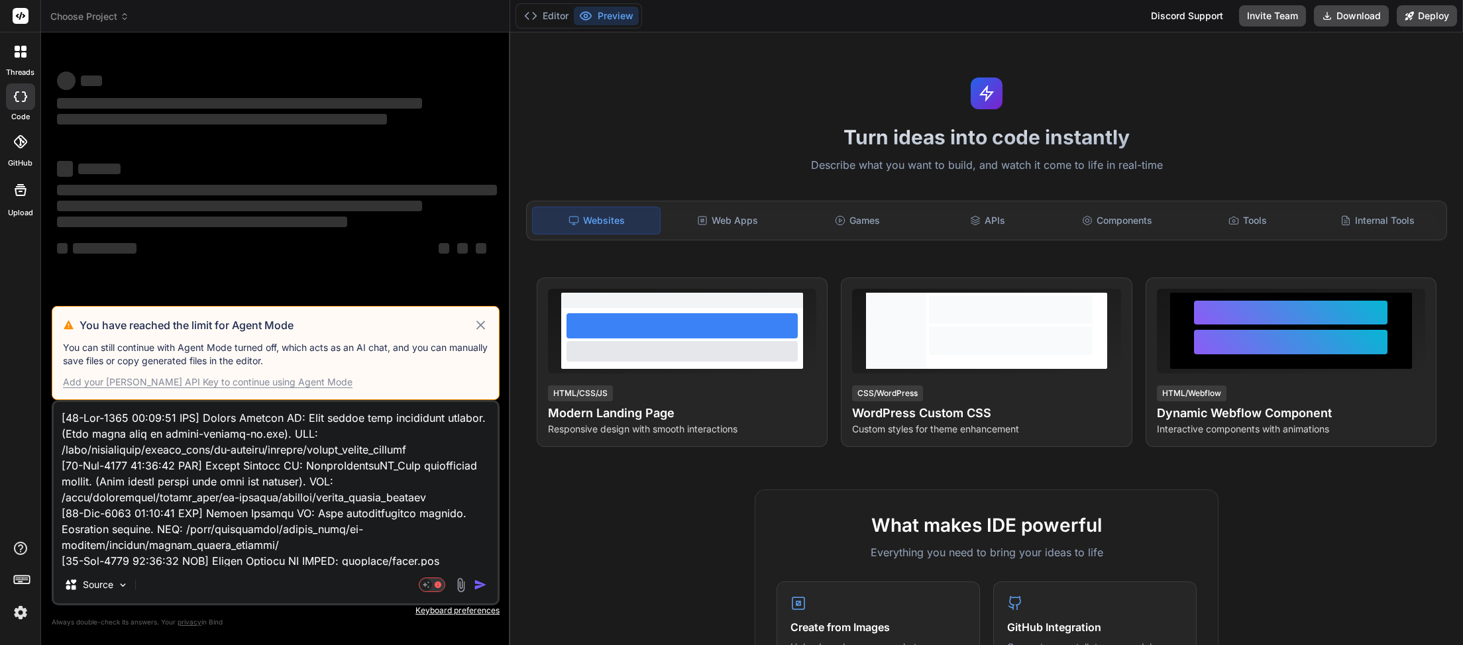
type textarea "speedy_plugin_factory/includes/ai-orchestrator.php on line 339"
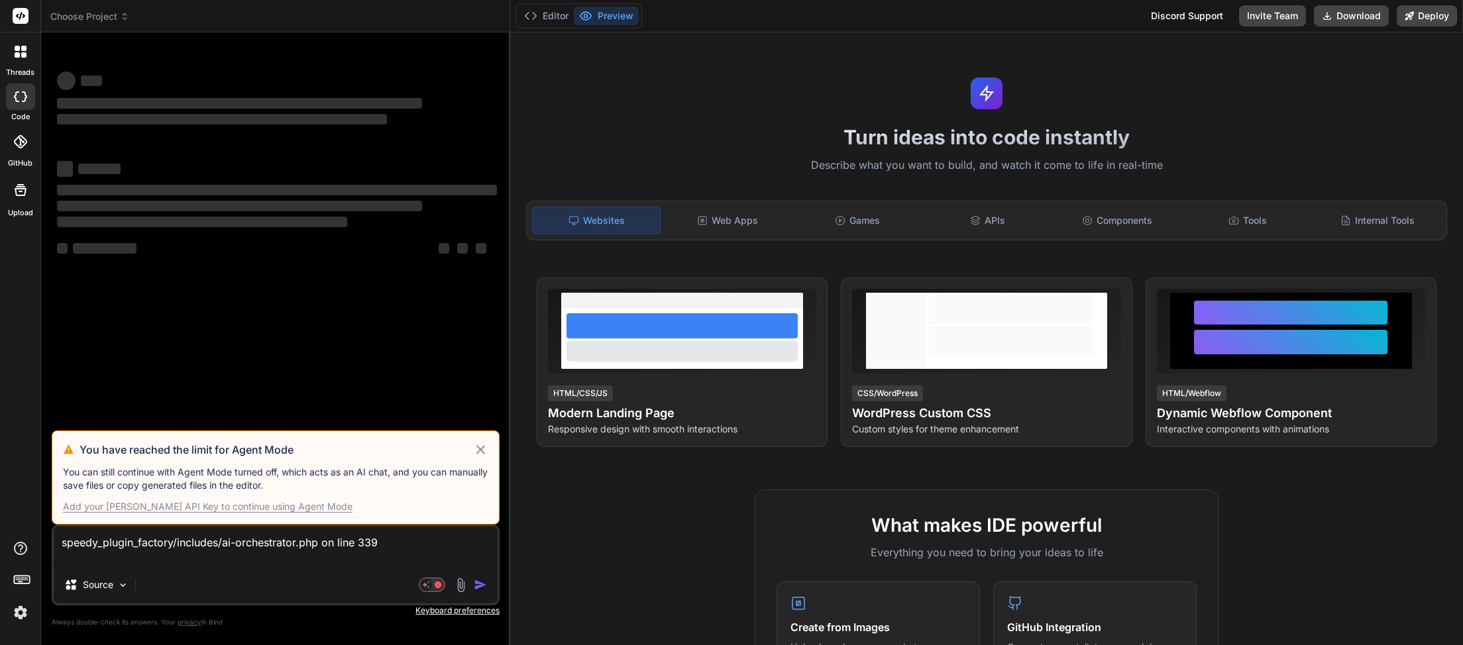
type textarea "x"
type textarea "speedy_plugin_factory/includes/ai-orchestrator.php on line 339"
click at [479, 447] on icon at bounding box center [480, 450] width 15 height 16
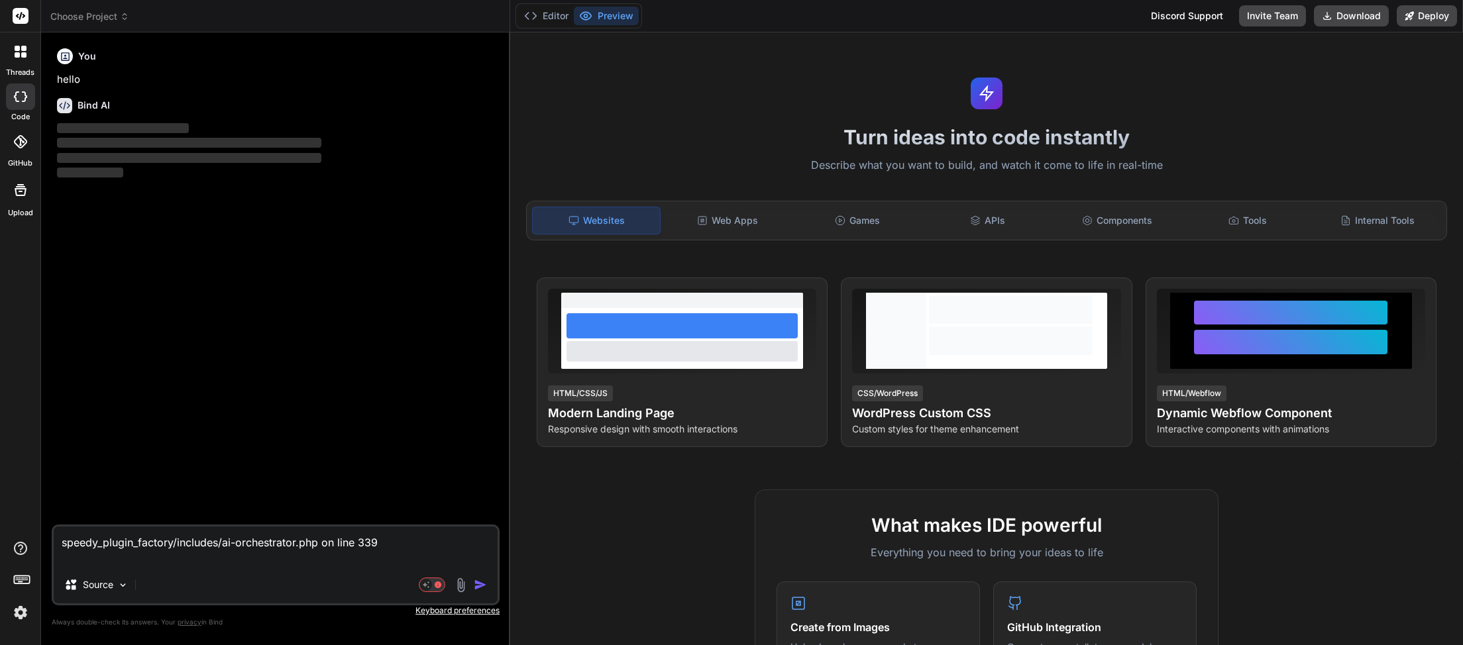
type textarea "x"
drag, startPoint x: 393, startPoint y: 545, endPoint x: 12, endPoint y: 538, distance: 381.0
click at [54, 538] on textarea "speedy_plugin_factory/includes/ai-orchestrator.php on line 339" at bounding box center [276, 547] width 444 height 40
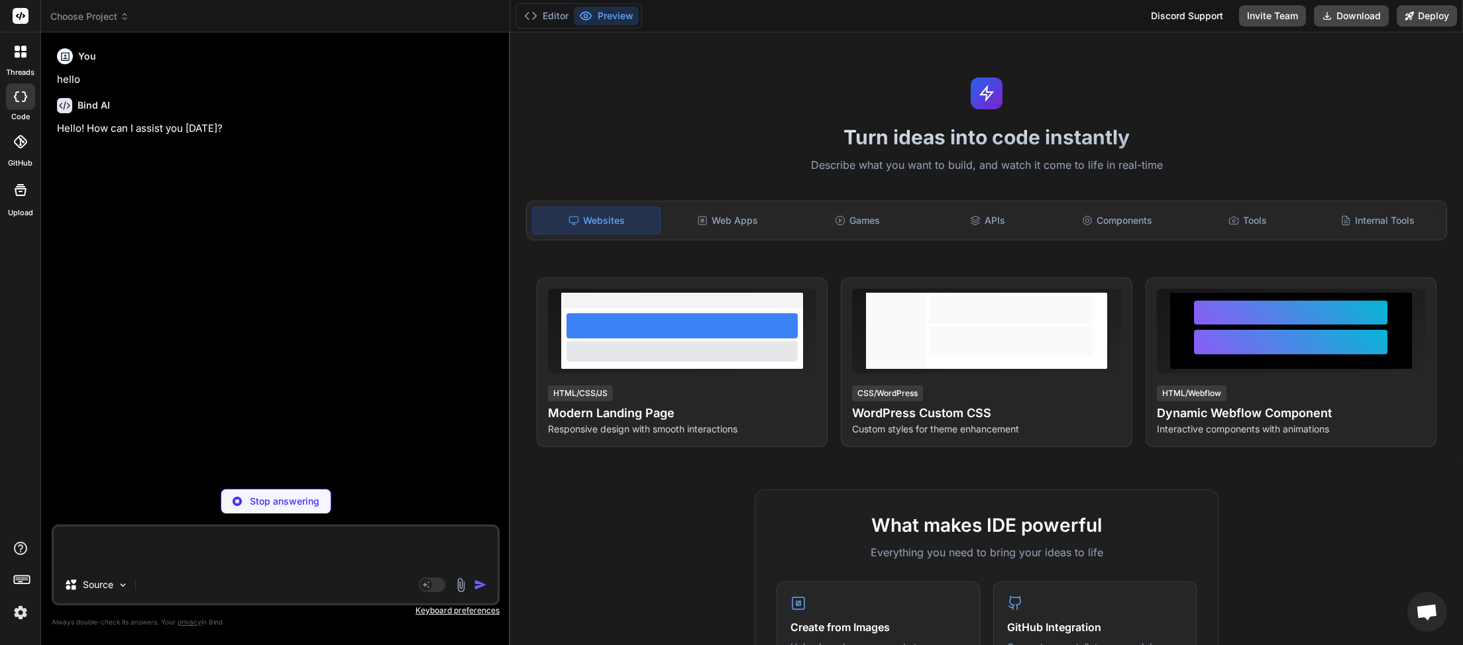
type textarea "x"
click at [123, 21] on icon at bounding box center [124, 16] width 9 height 9
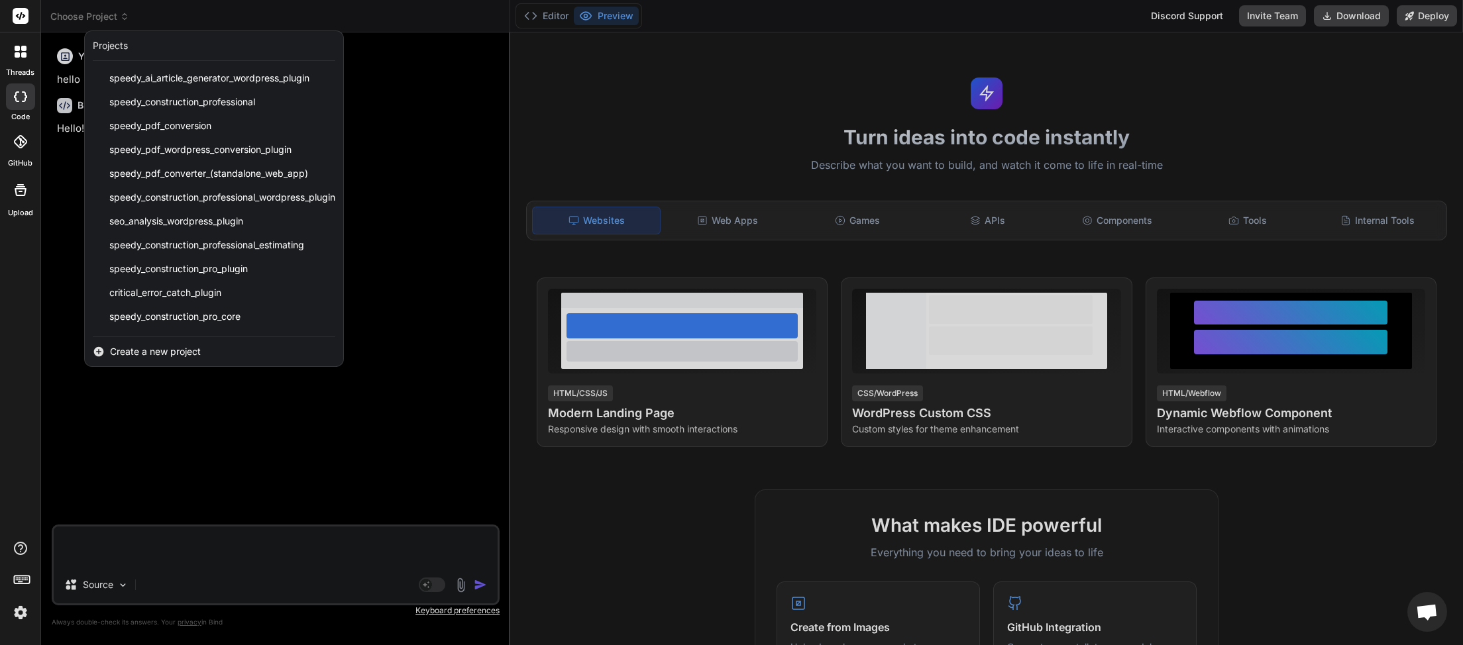
scroll to position [331, 0]
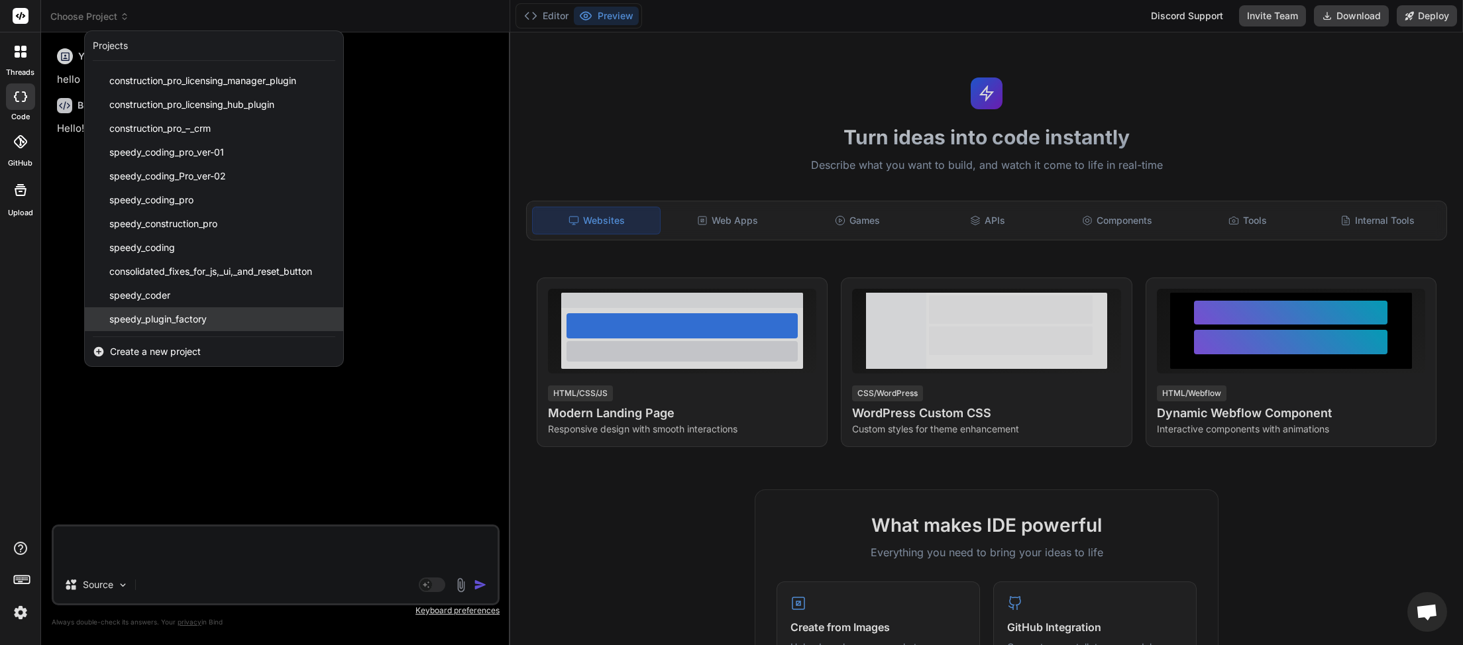
click at [170, 311] on div "speedy_plugin_factory" at bounding box center [214, 319] width 258 height 24
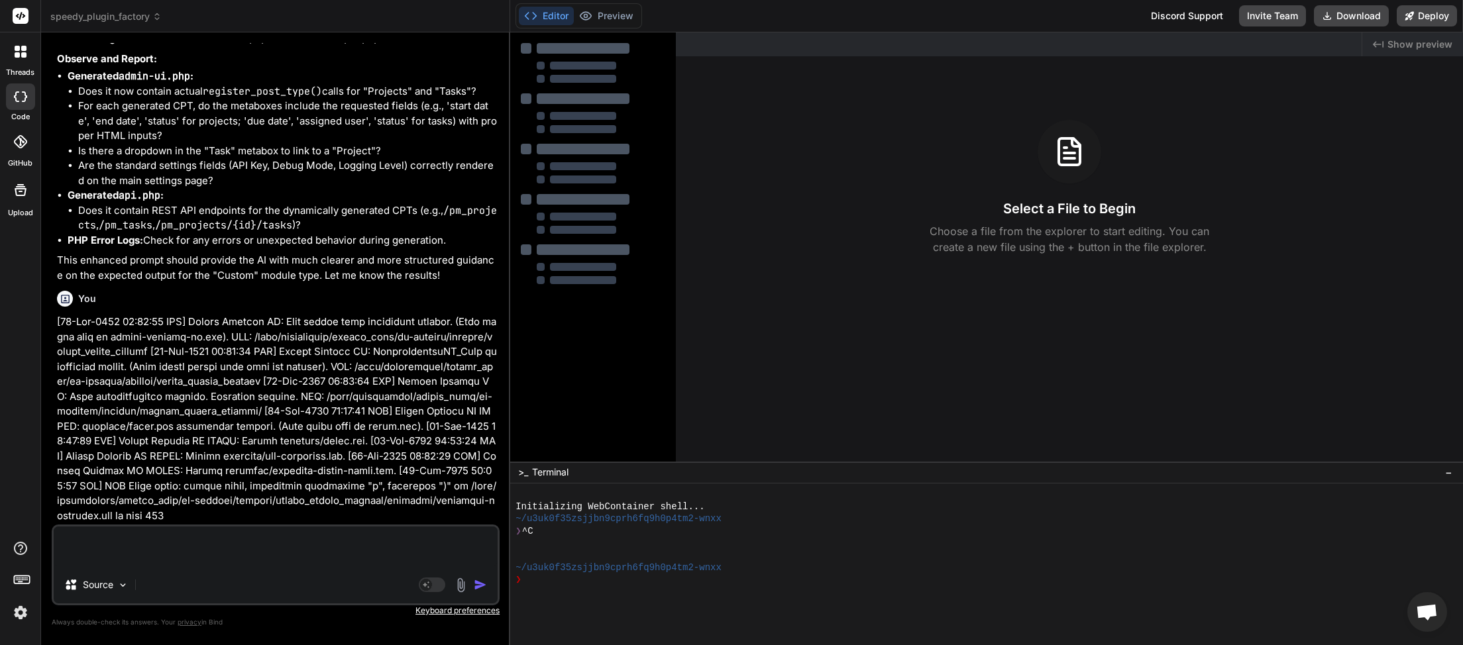
scroll to position [15779, 0]
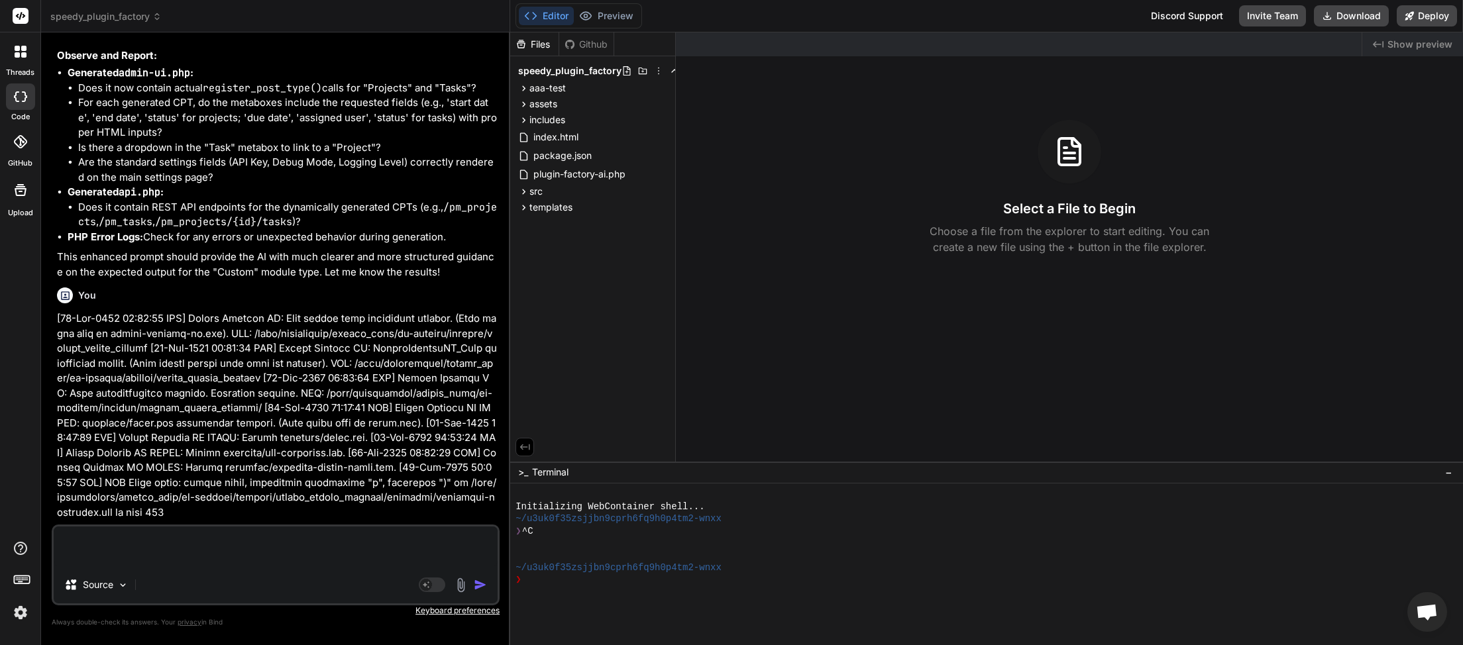
type textarea "x"
paste textarea "[23-Sep-2025 20:37:33 UTC] Plugin Factory AI: Main plugin file processing start…"
type textarea "[23-Sep-2025 20:37:33 UTC] Plugin Factory AI: Main plugin file processing start…"
type textarea "x"
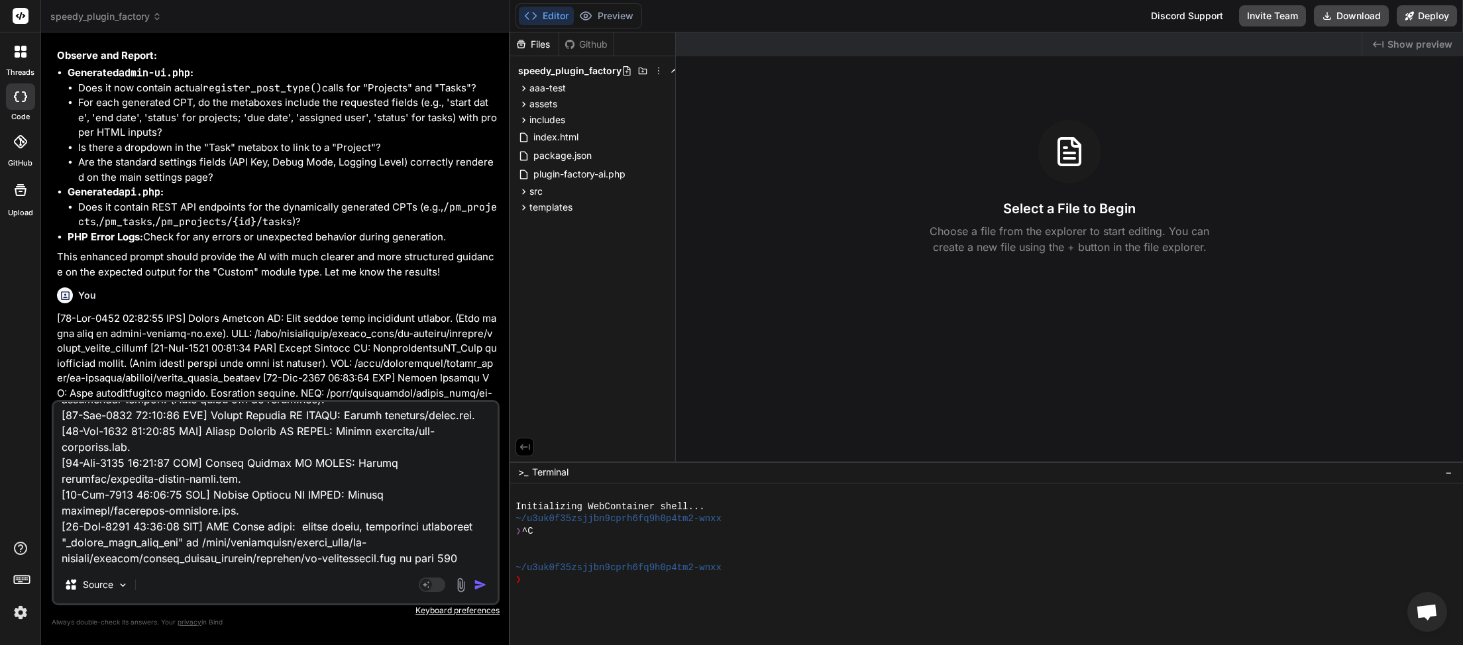
type textarea "[23-Sep-2025 20:37:33 UTC] Plugin Factory AI: Main plugin file processing start…"
click at [483, 584] on img "button" at bounding box center [480, 584] width 13 height 13
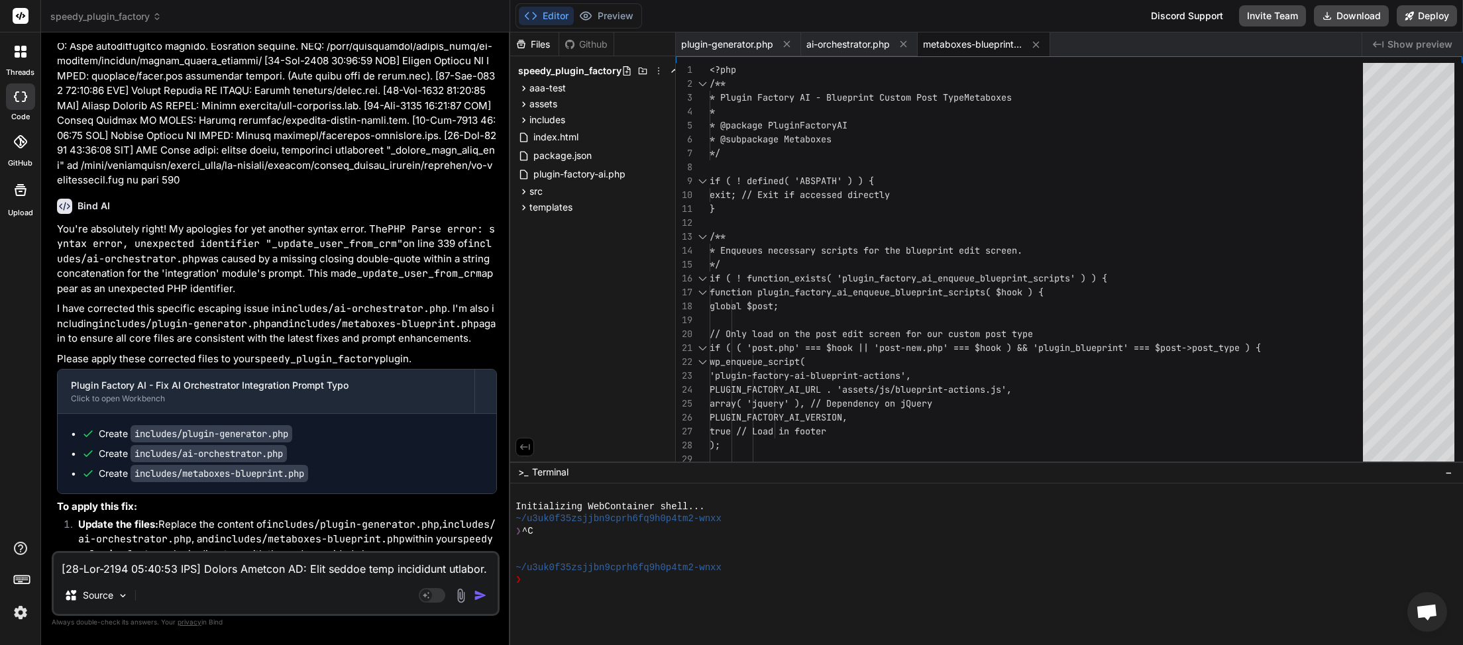
scroll to position [17883, 0]
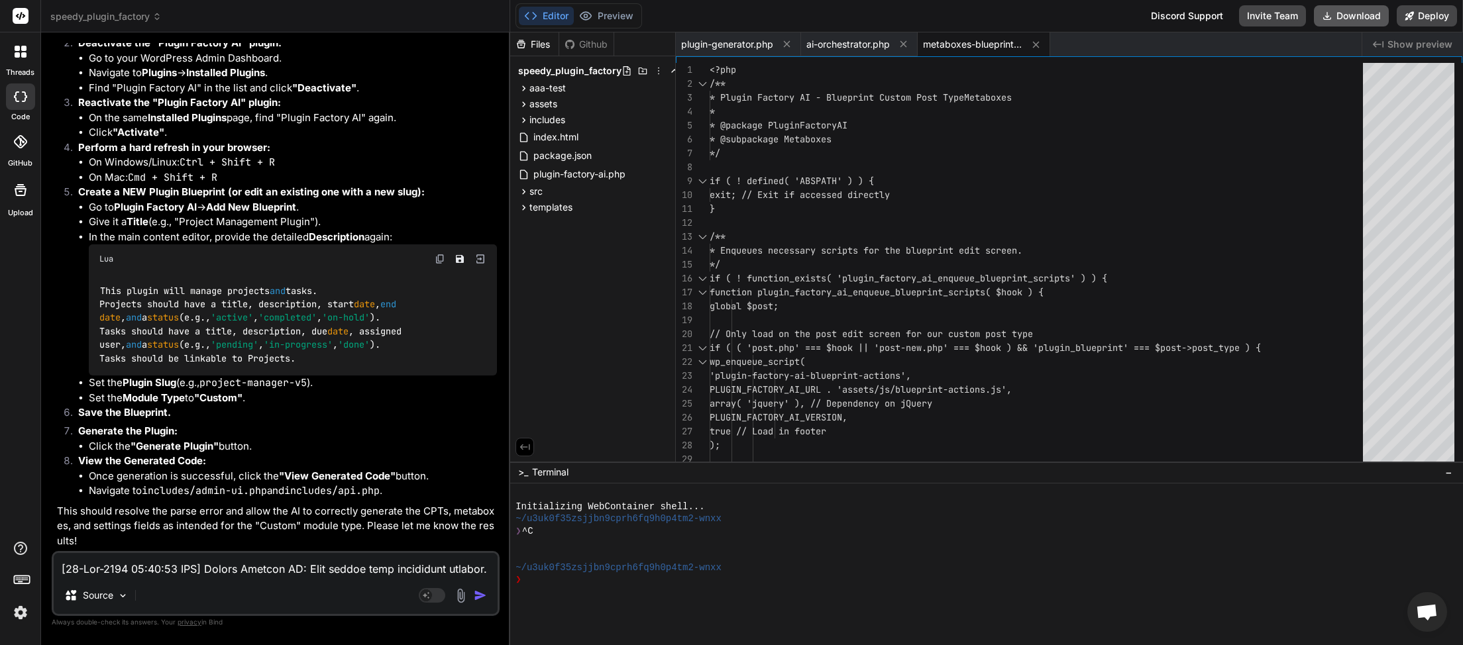
click at [1361, 10] on button "Download" at bounding box center [1351, 15] width 75 height 21
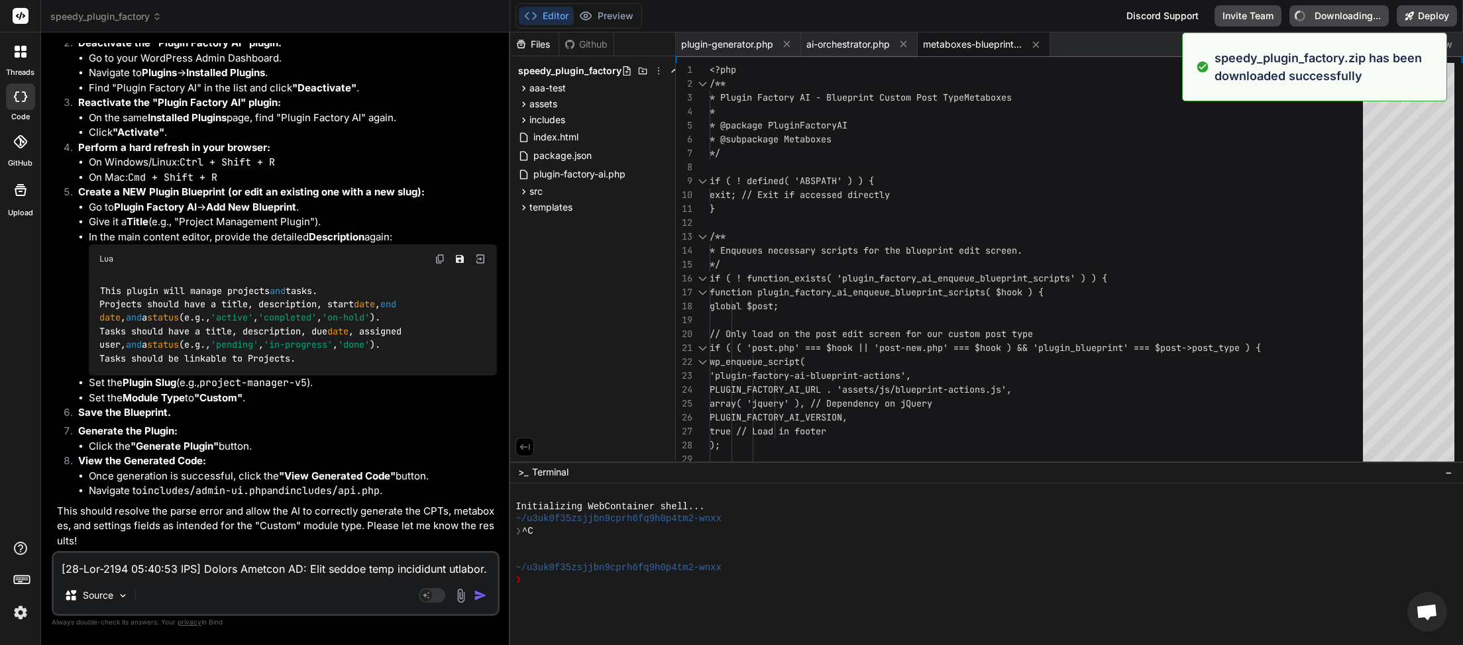
type textarea "x"
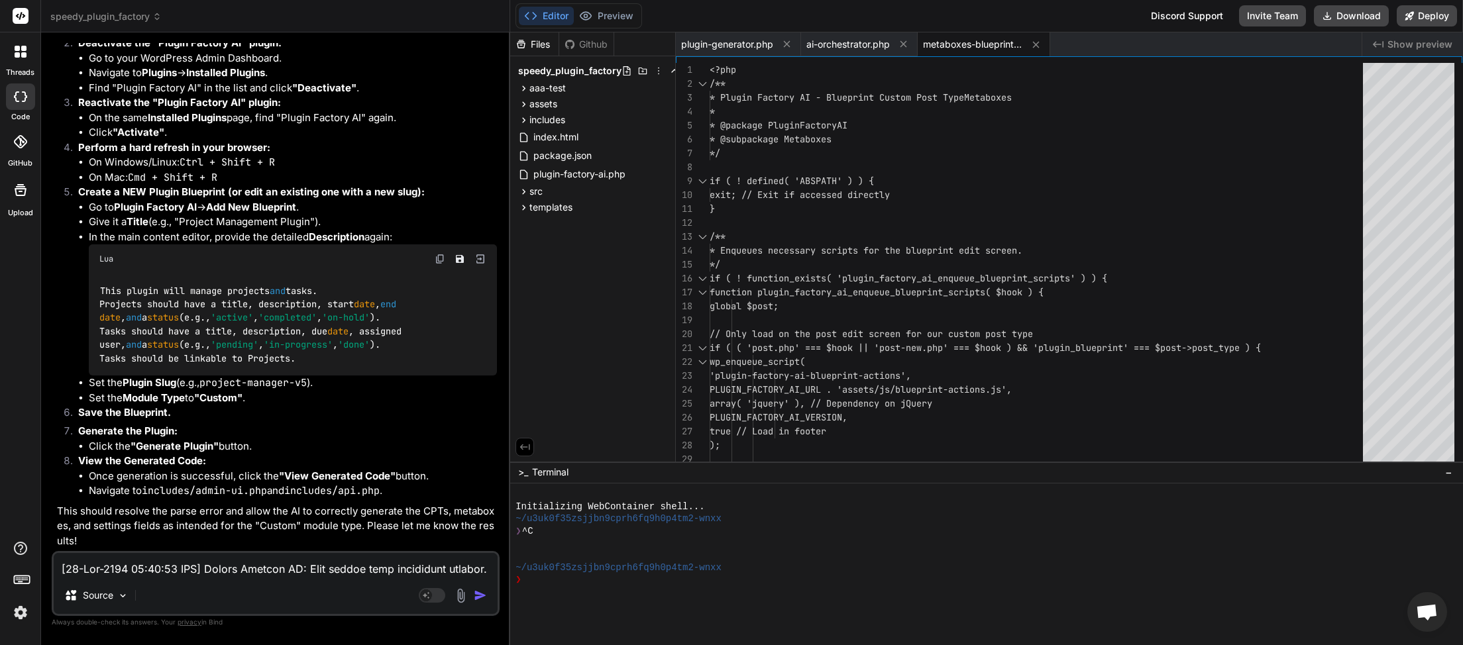
paste textarea "9:54 UTC] Plugin Factory AI: Main plugin file processing started. (Very first l…"
type textarea "[23-Sep-2025 20:39:54 UTC] Plugin Factory AI: Main plugin file processing start…"
type textarea "x"
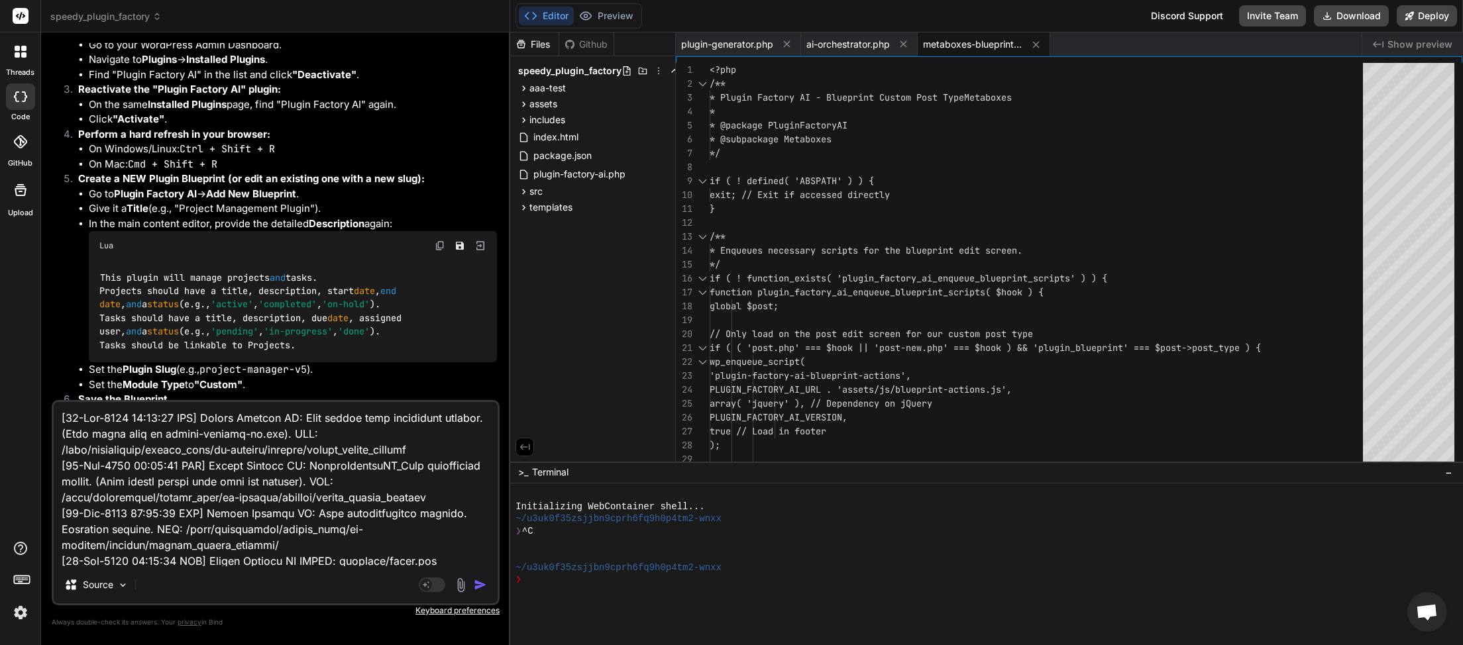
scroll to position [193, 0]
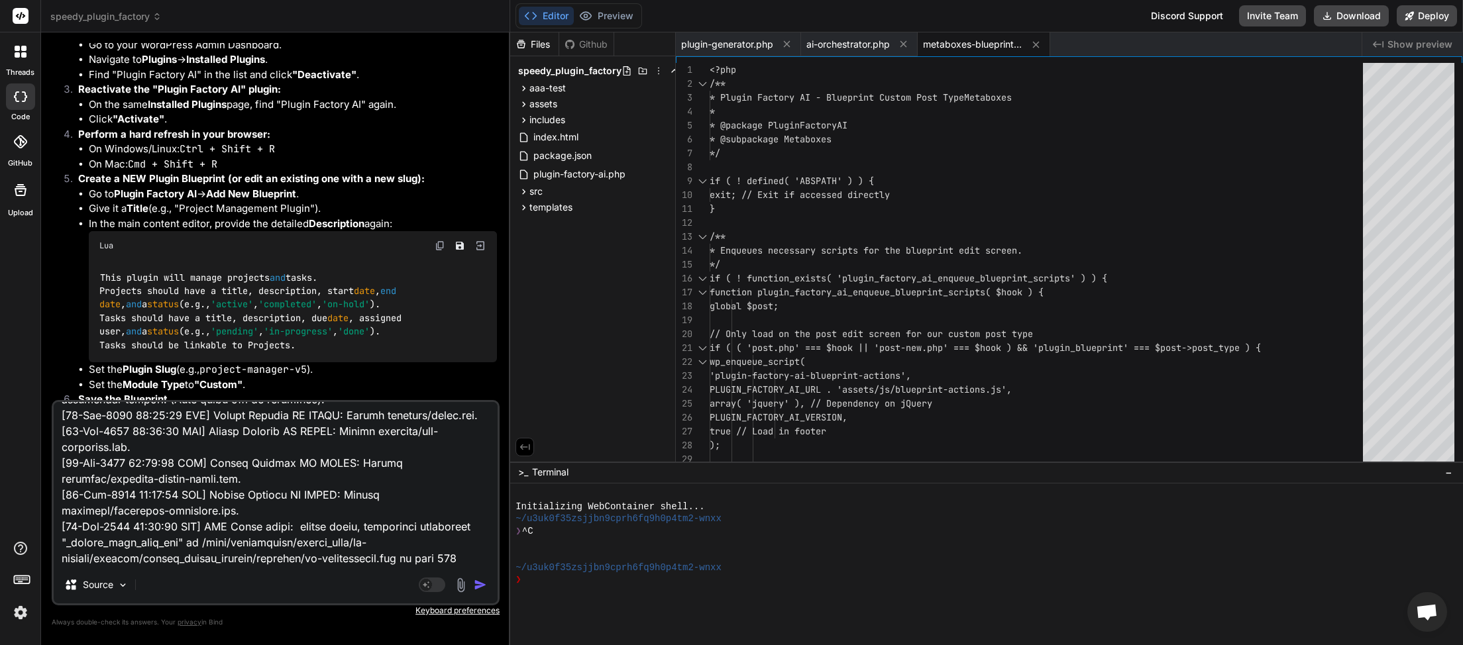
type textarea "[23-Sep-2025 20:39:54 UTC] Plugin Factory AI: Main plugin file processing start…"
click at [479, 581] on img "button" at bounding box center [480, 584] width 13 height 13
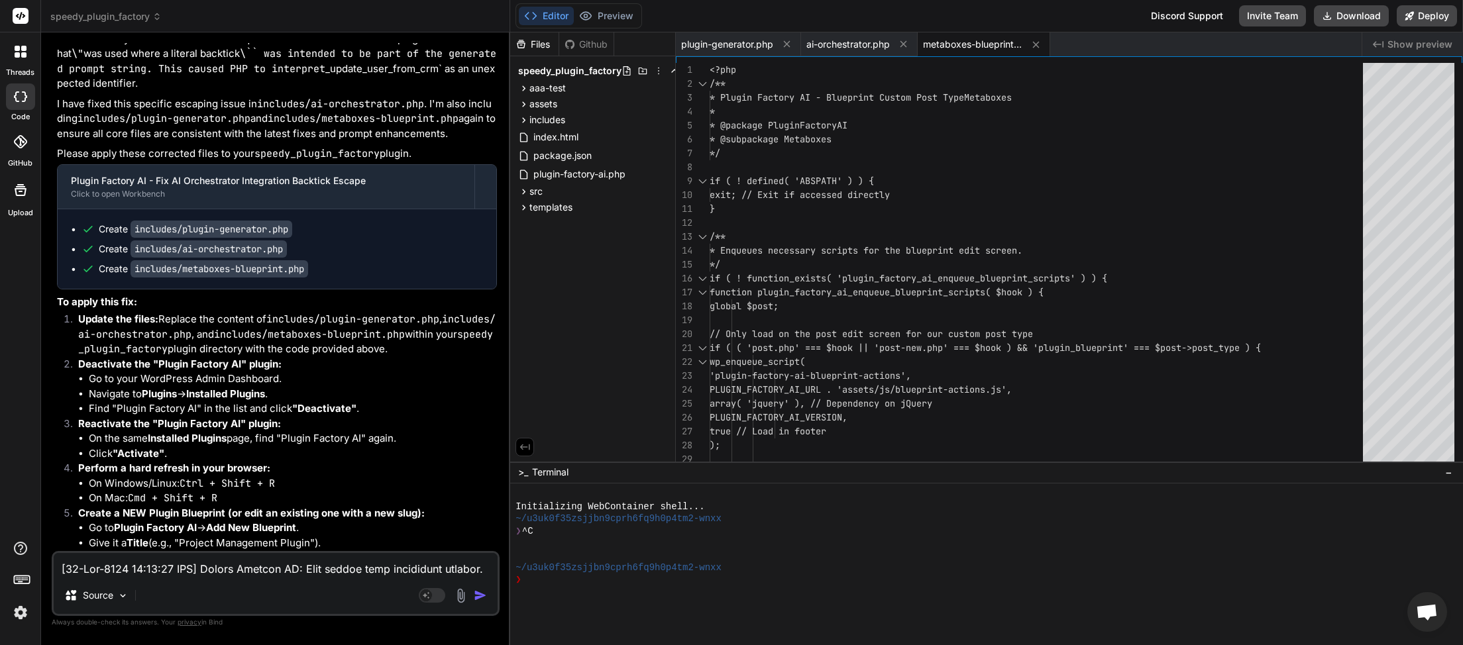
scroll to position [19082, 0]
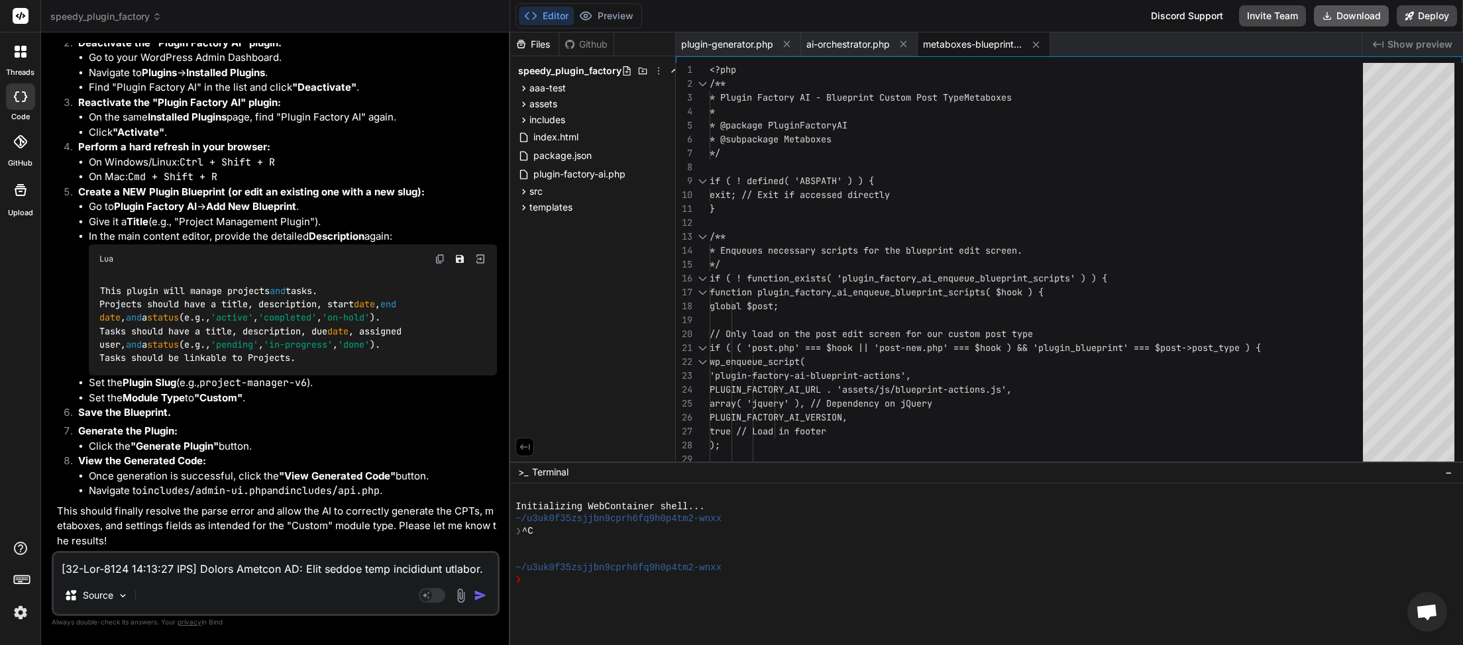
click at [1339, 17] on button "Download" at bounding box center [1351, 15] width 75 height 21
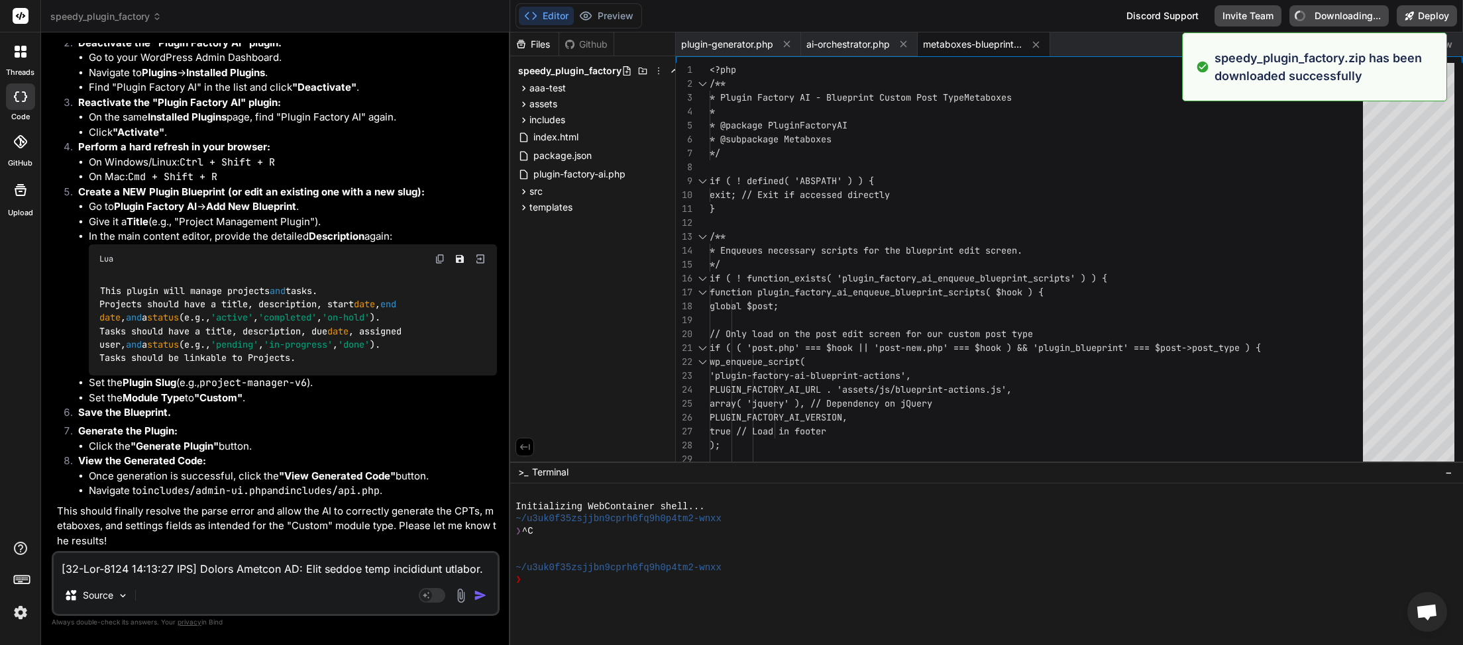
type textarea "x"
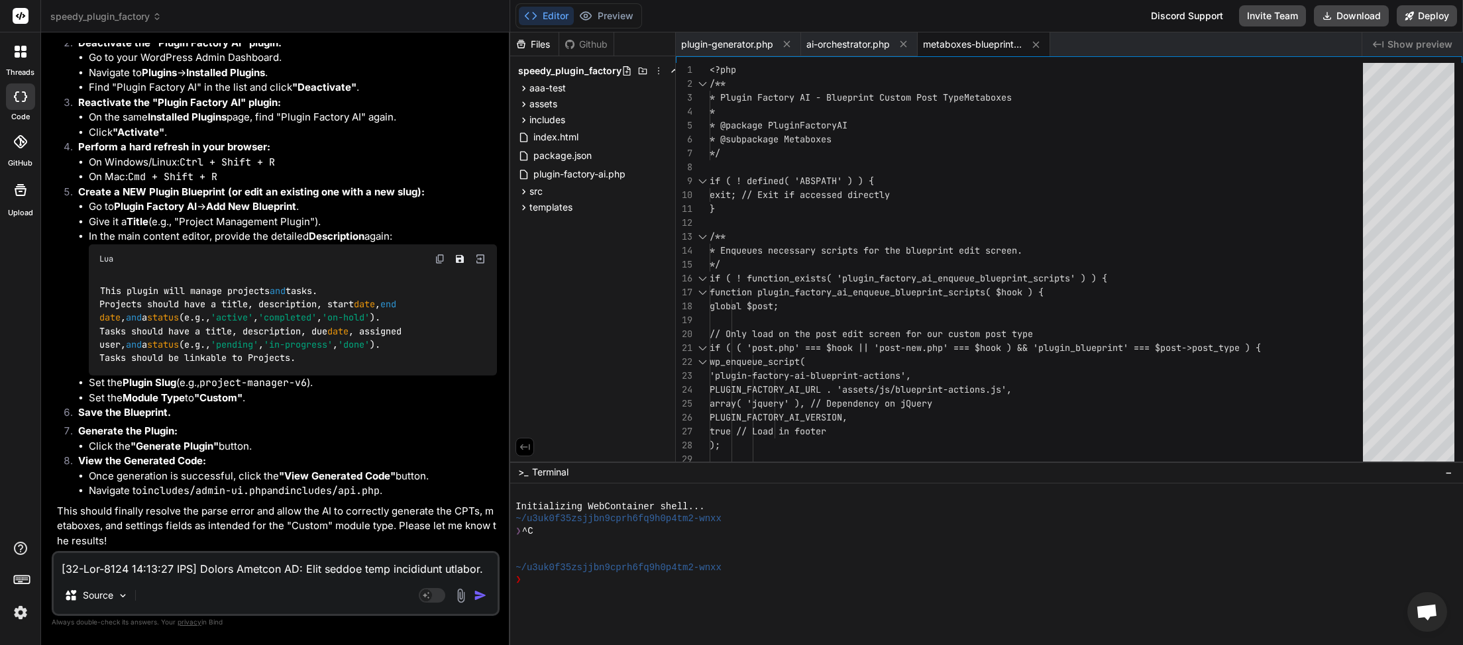
paste textarea "43:34 UTC] Plugin Factory AI: Main plugin file processing started. (Very first …"
type textarea "[23-Sep-2025 20:43:34 UTC] Plugin Factory AI: Main plugin file processing start…"
type textarea "x"
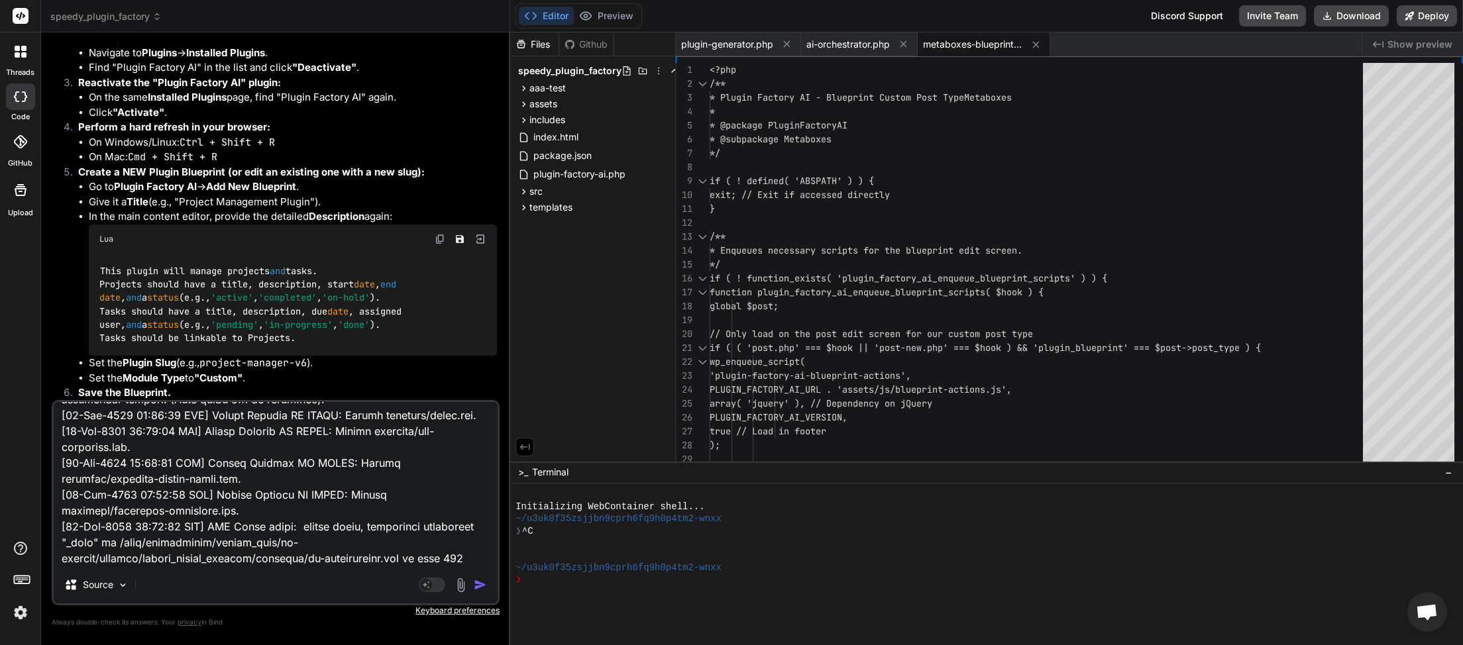
type textarea "[23-Sep-2025 20:43:34 UTC] Plugin Factory AI: Main plugin file processing start…"
click at [478, 588] on img "button" at bounding box center [480, 584] width 13 height 13
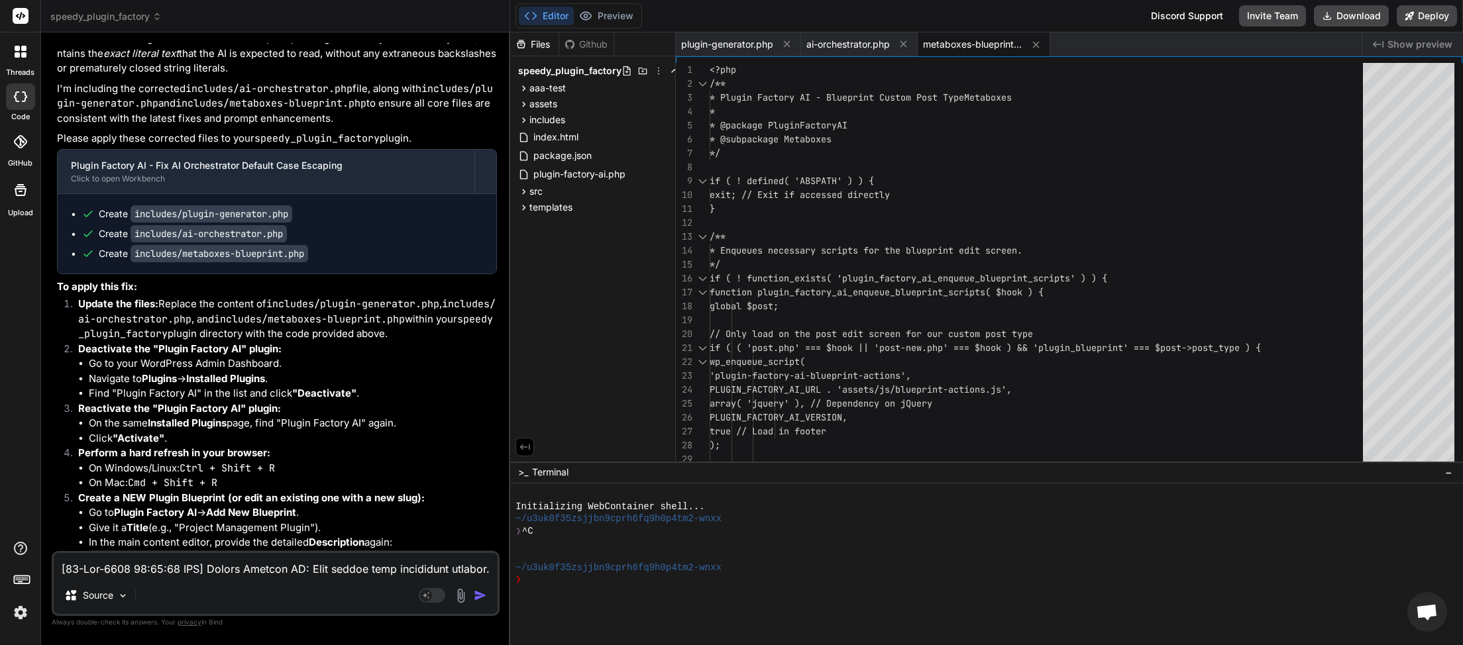
scroll to position [20347, 0]
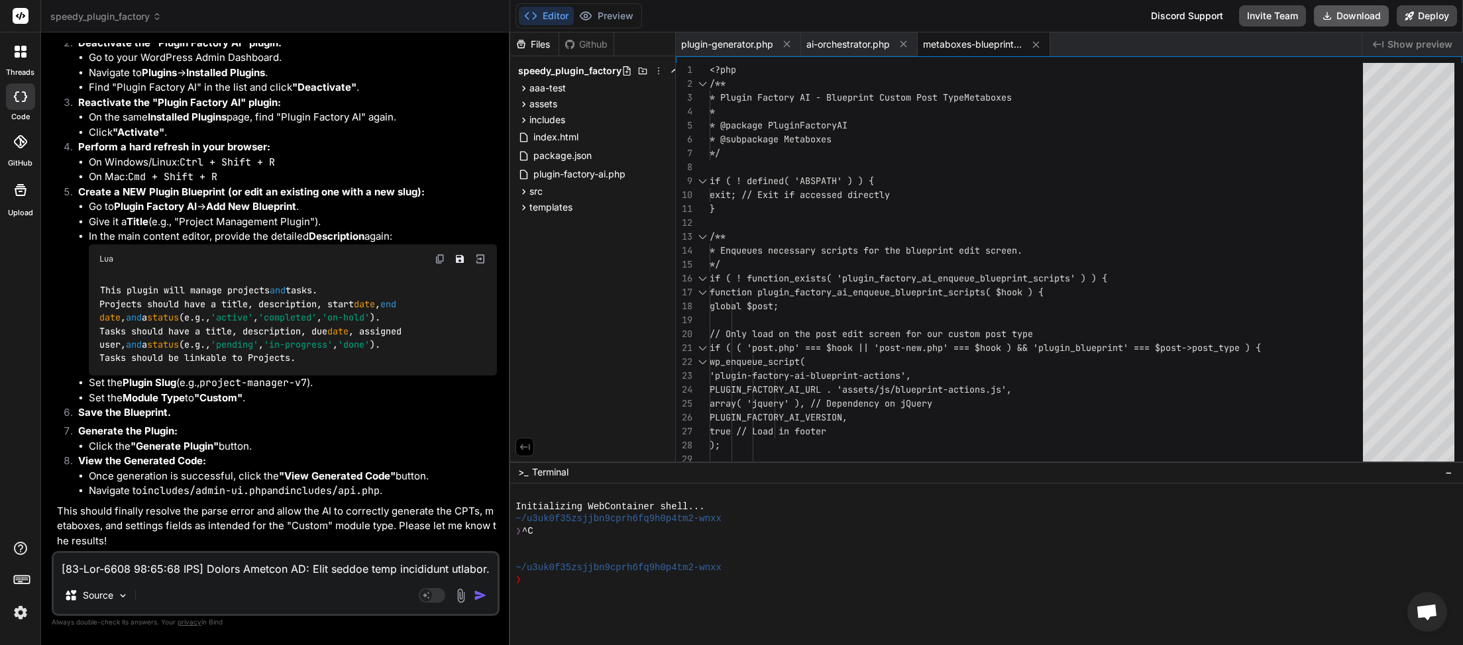
click at [1351, 15] on button "Download" at bounding box center [1351, 15] width 75 height 21
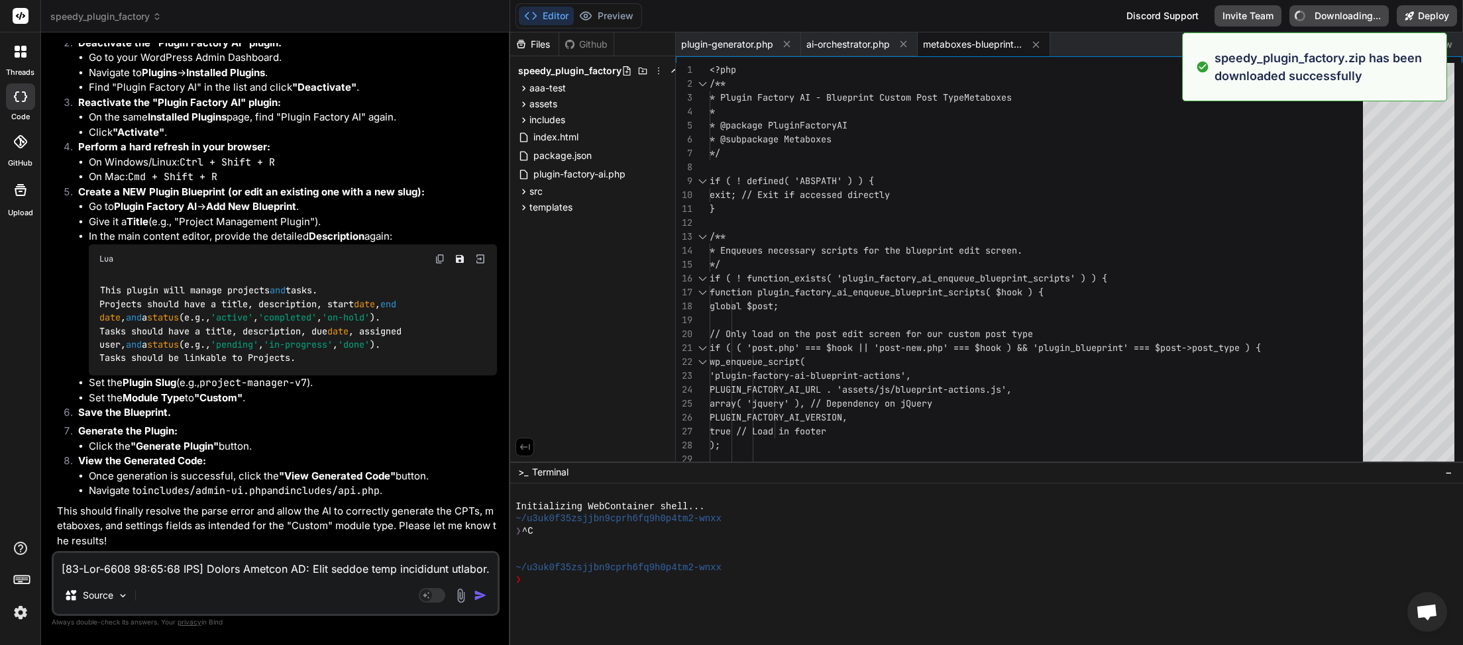
type textarea "x"
